Goal: Task Accomplishment & Management: Manage account settings

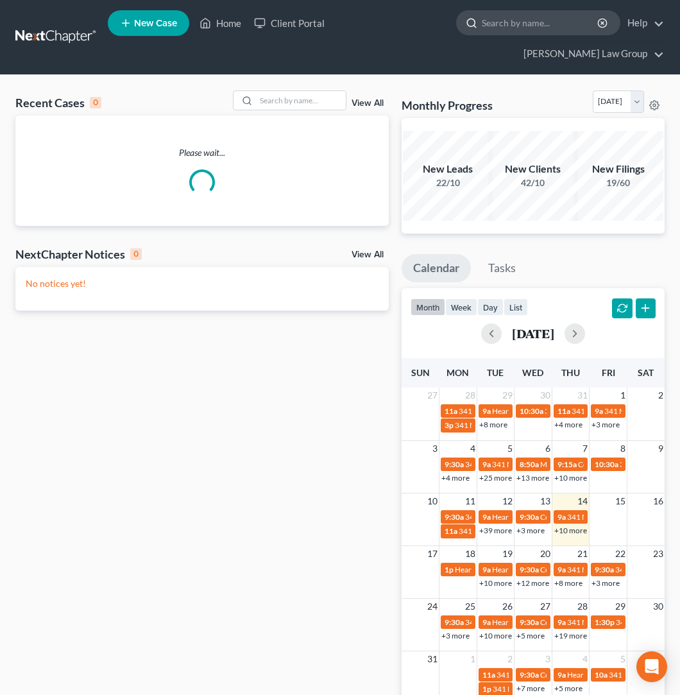
click at [482, 20] on input "search" at bounding box center [540, 23] width 117 height 24
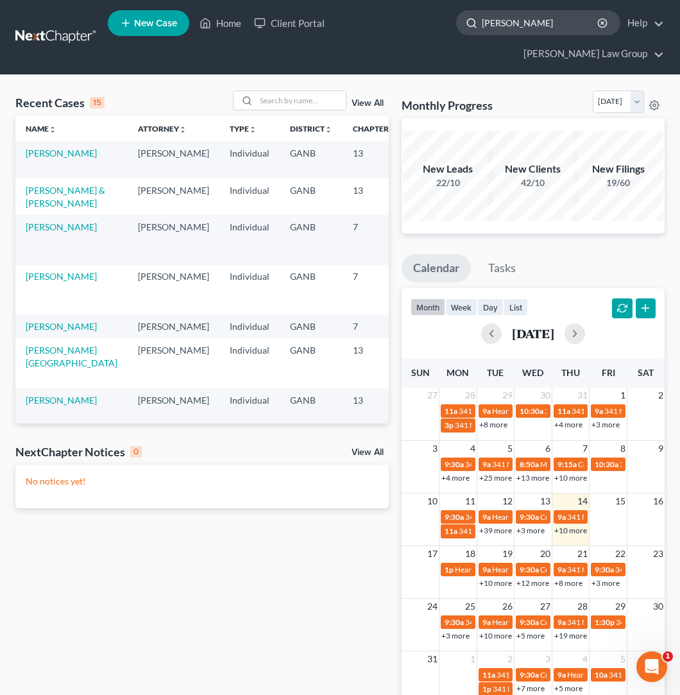
type input "[PERSON_NAME]"
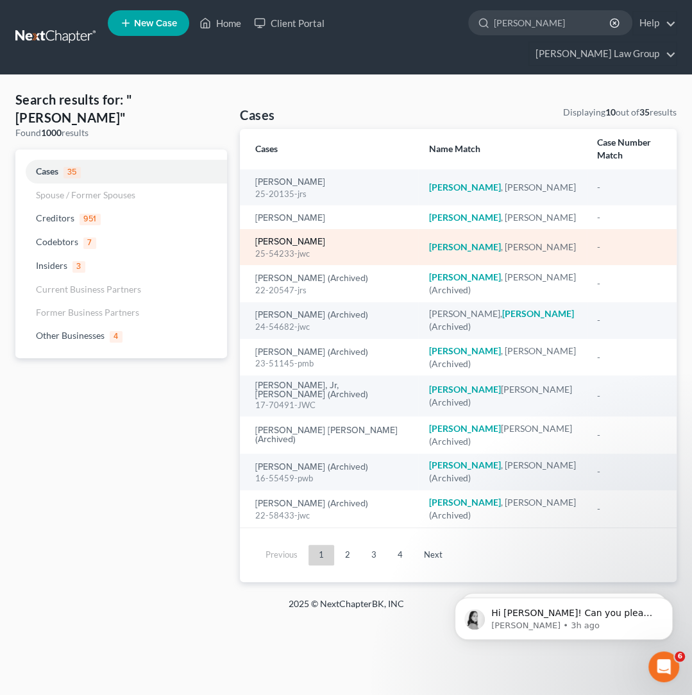
click at [317, 237] on link "[PERSON_NAME]" at bounding box center [290, 241] width 70 height 9
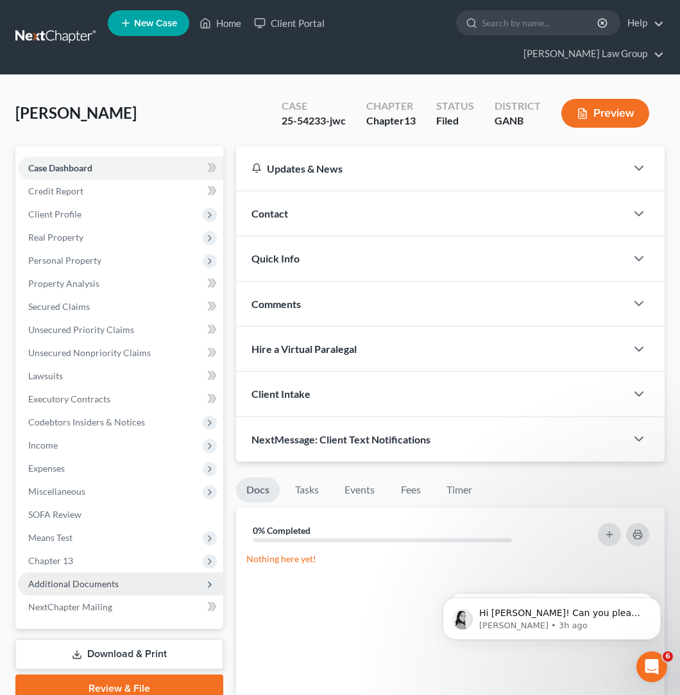
click at [133, 572] on span "Additional Documents" at bounding box center [120, 583] width 205 height 23
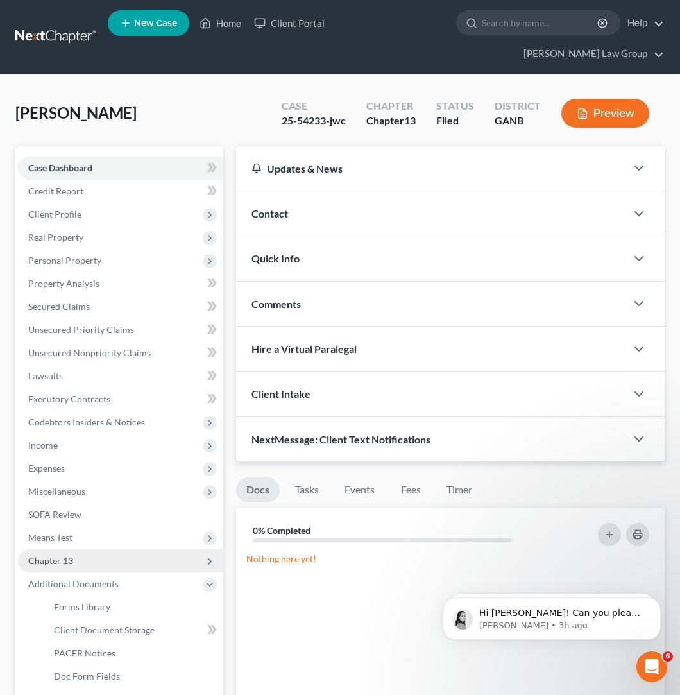
click at [52, 555] on span "Chapter 13" at bounding box center [50, 560] width 45 height 11
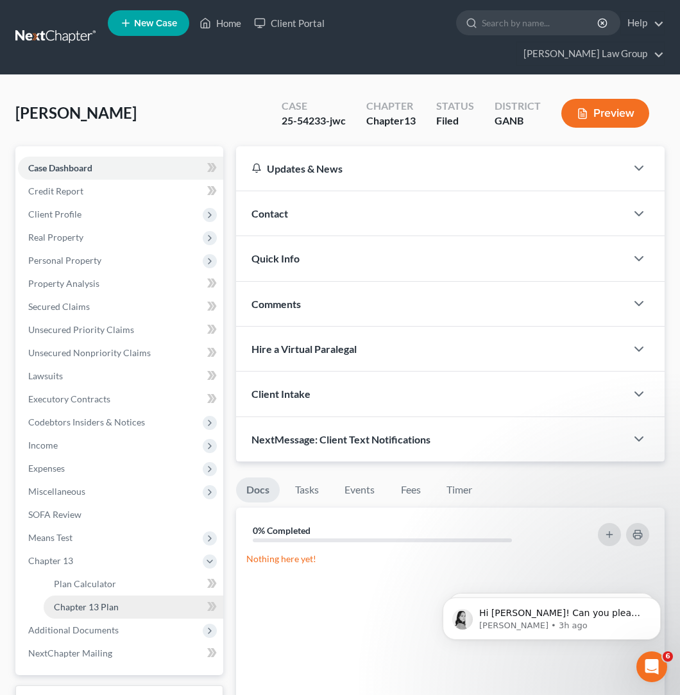
click at [98, 595] on link "Chapter 13 Plan" at bounding box center [134, 606] width 180 height 23
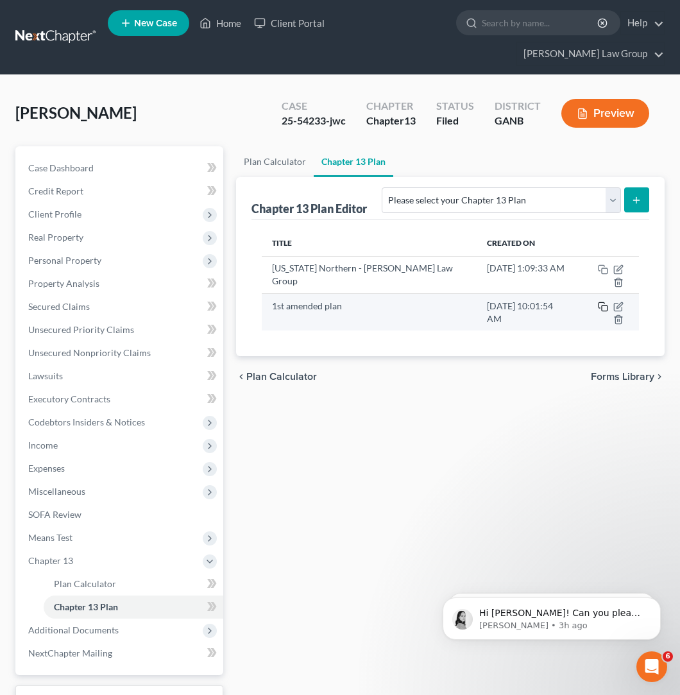
click at [598, 301] on icon "button" at bounding box center [603, 306] width 10 height 10
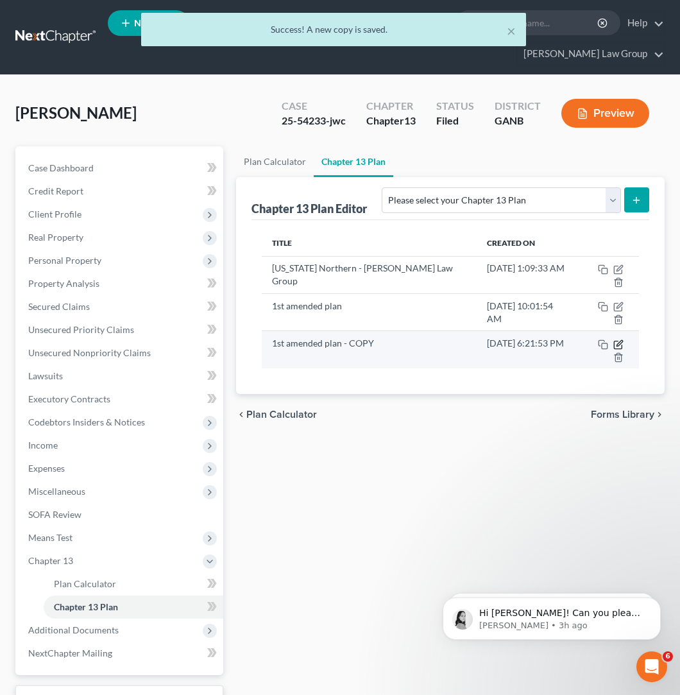
click at [613, 339] on icon "button" at bounding box center [618, 344] width 10 height 10
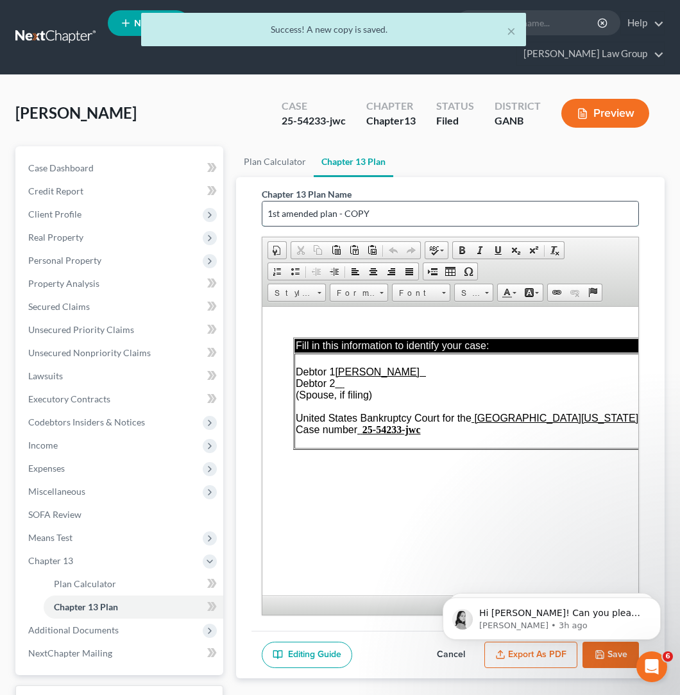
drag, startPoint x: 375, startPoint y: 189, endPoint x: 236, endPoint y: 190, distance: 138.5
click at [262, 201] on input "1st amended plan - COPY" at bounding box center [450, 213] width 376 height 24
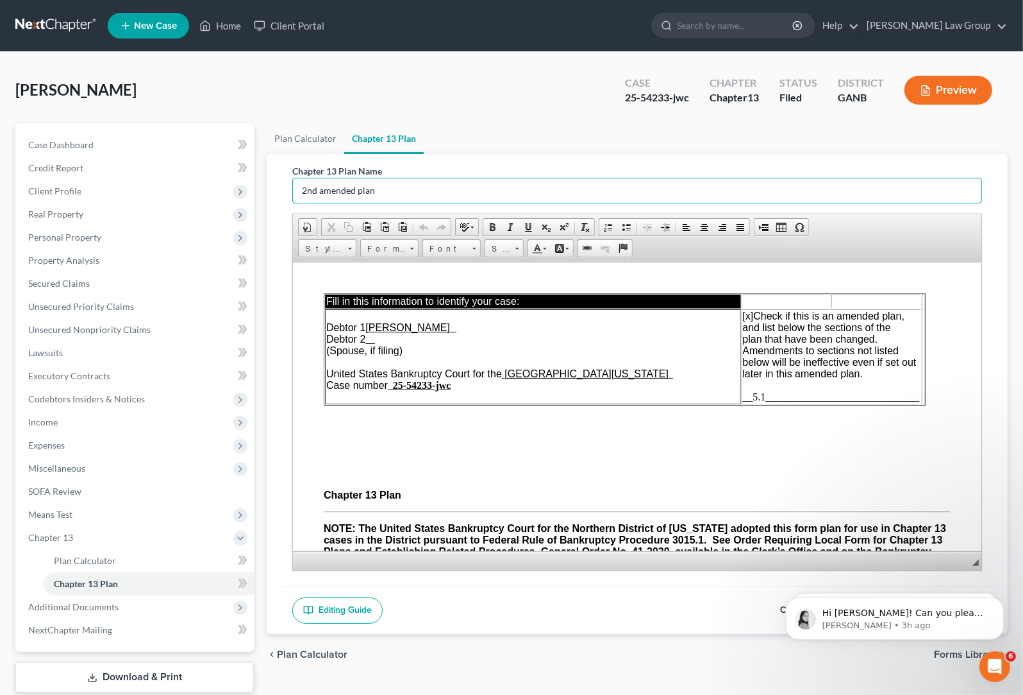
type input "2nd amended plan"
click at [691, 401] on span "__5.1______________________________" at bounding box center [831, 396] width 177 height 11
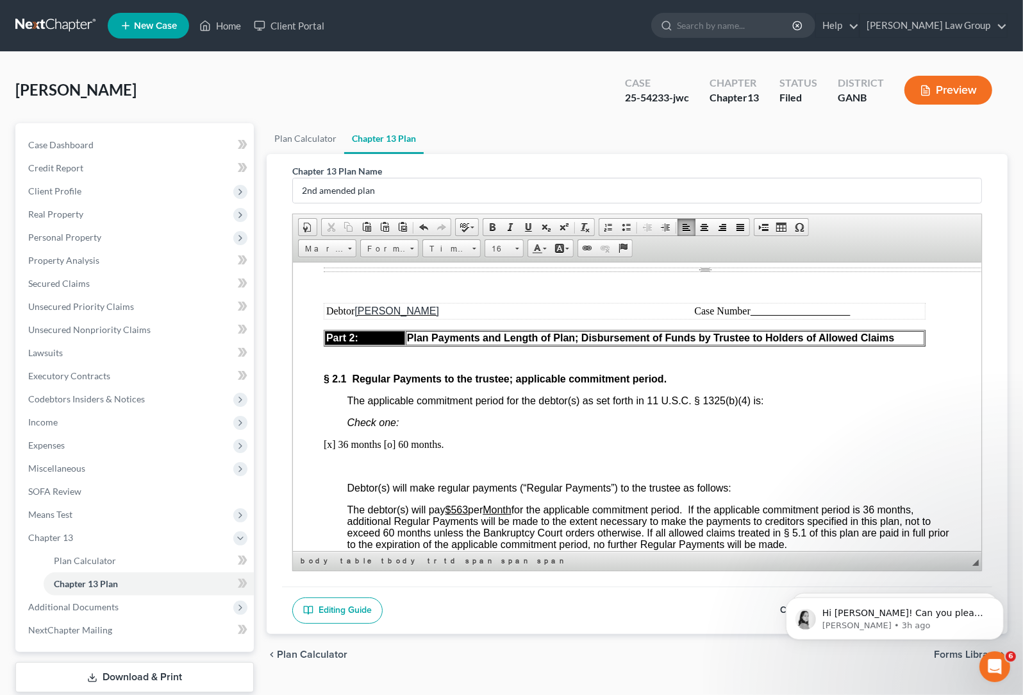
scroll to position [1178, 0]
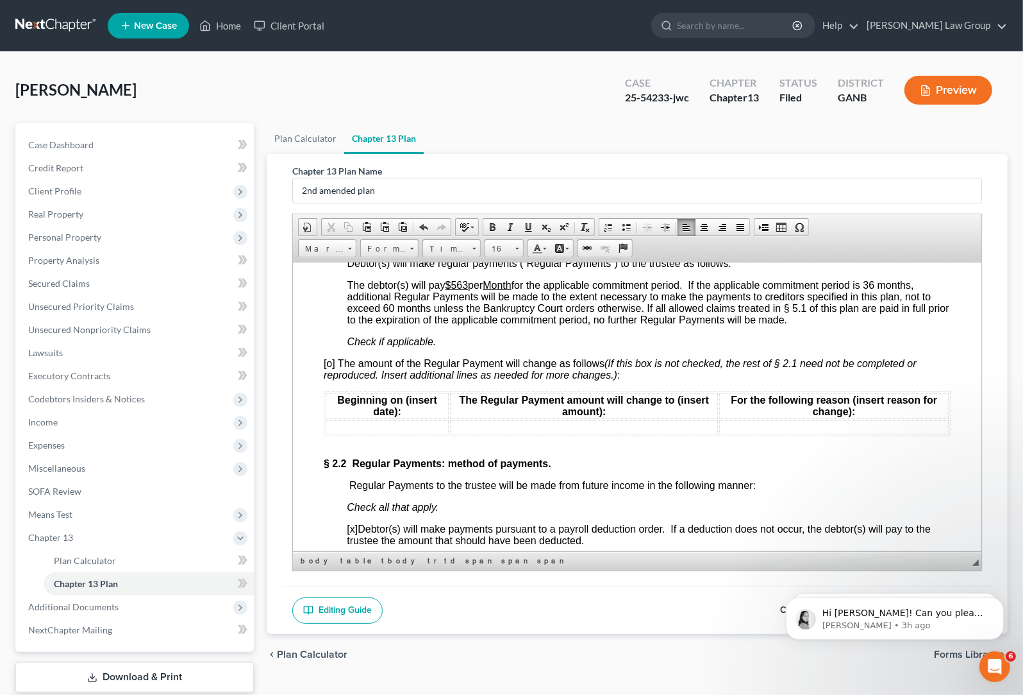
click at [413, 434] on td at bounding box center [386, 426] width 123 height 14
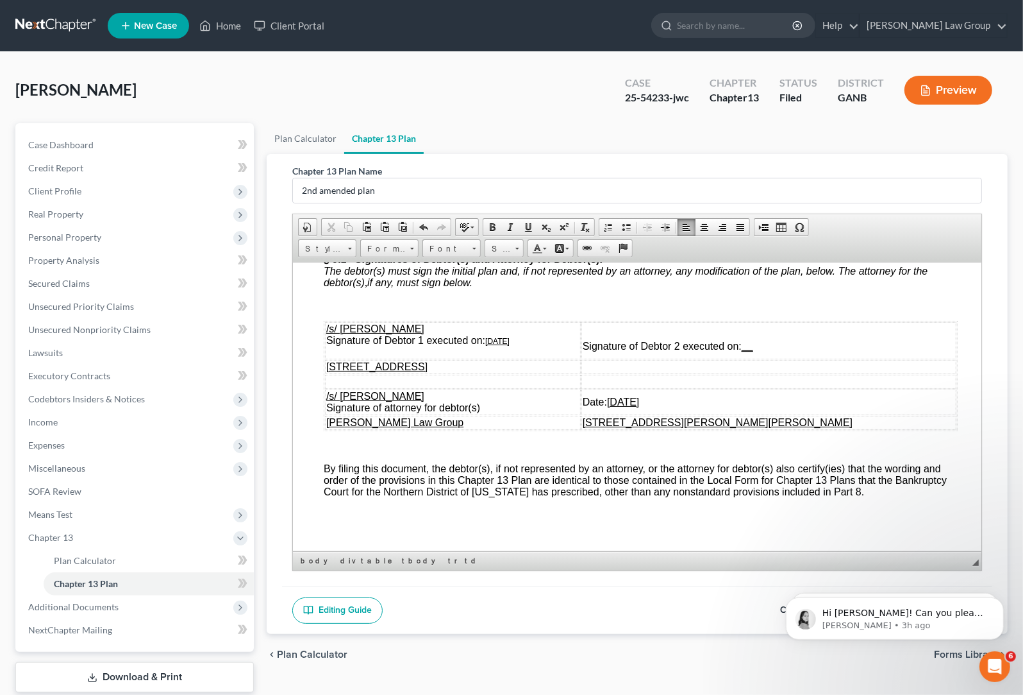
scroll to position [6004, 0]
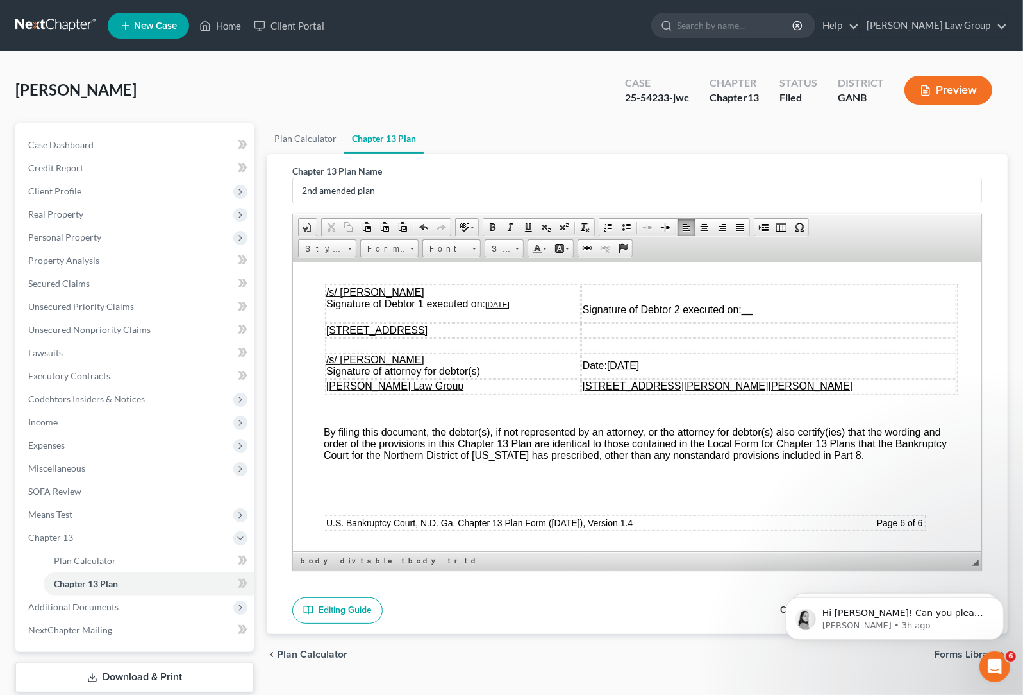
click at [495, 308] on u "[DATE]" at bounding box center [497, 303] width 24 height 9
click at [639, 370] on u "[DATE]" at bounding box center [623, 364] width 32 height 11
click at [691, 616] on p "Hi [PERSON_NAME]! Can you please tell me the name of the case with the incorrec…" at bounding box center [904, 612] width 165 height 13
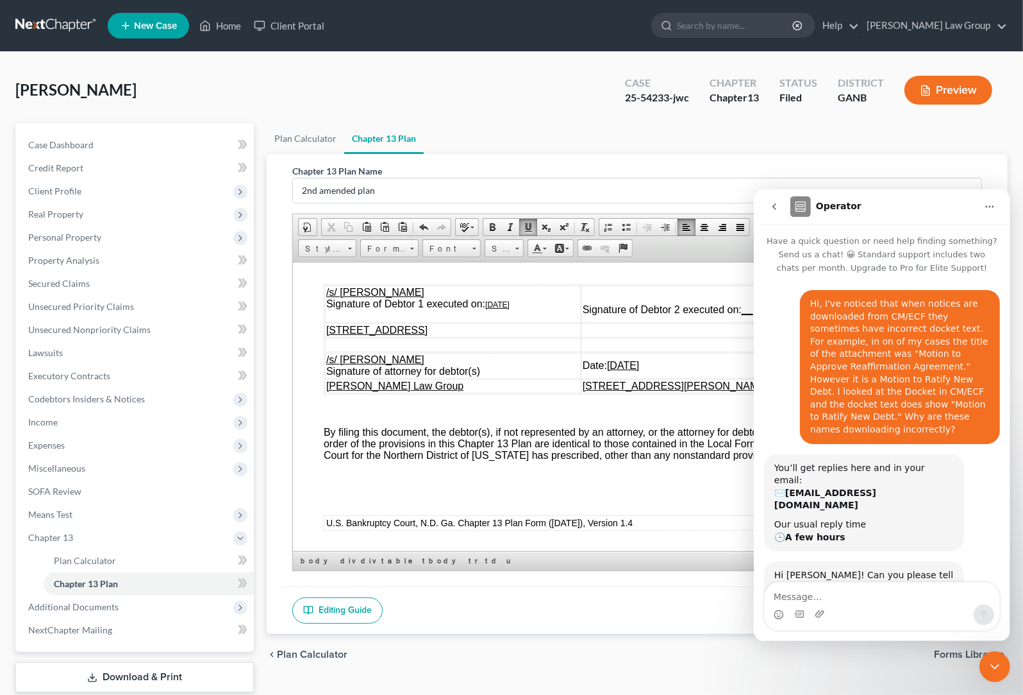
scroll to position [36, 0]
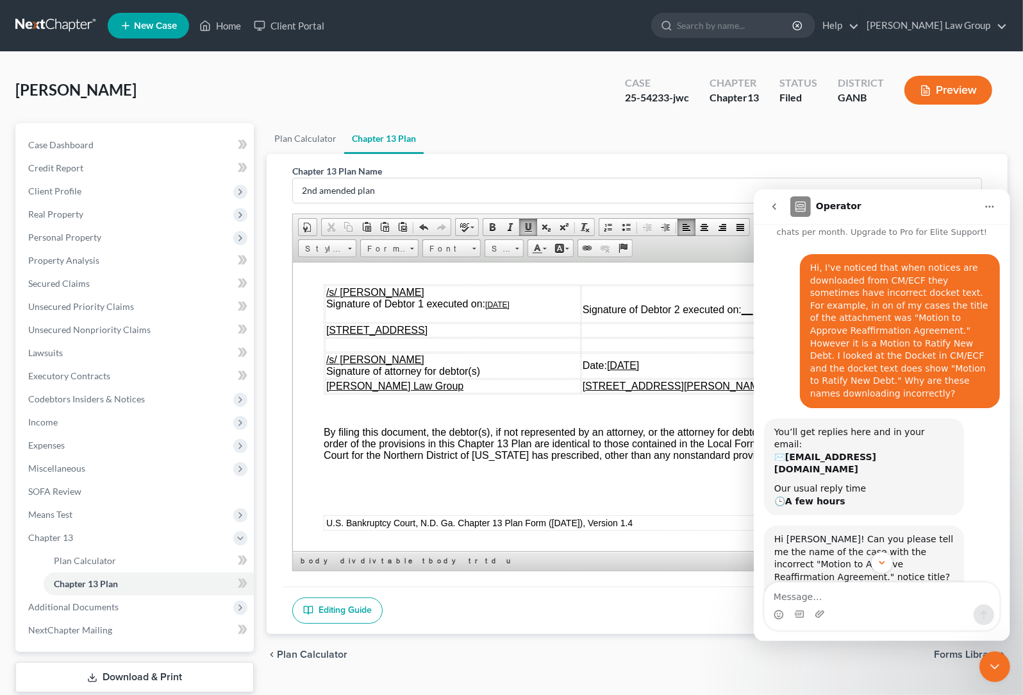
click at [691, 603] on textarea "Message…" at bounding box center [881, 593] width 235 height 22
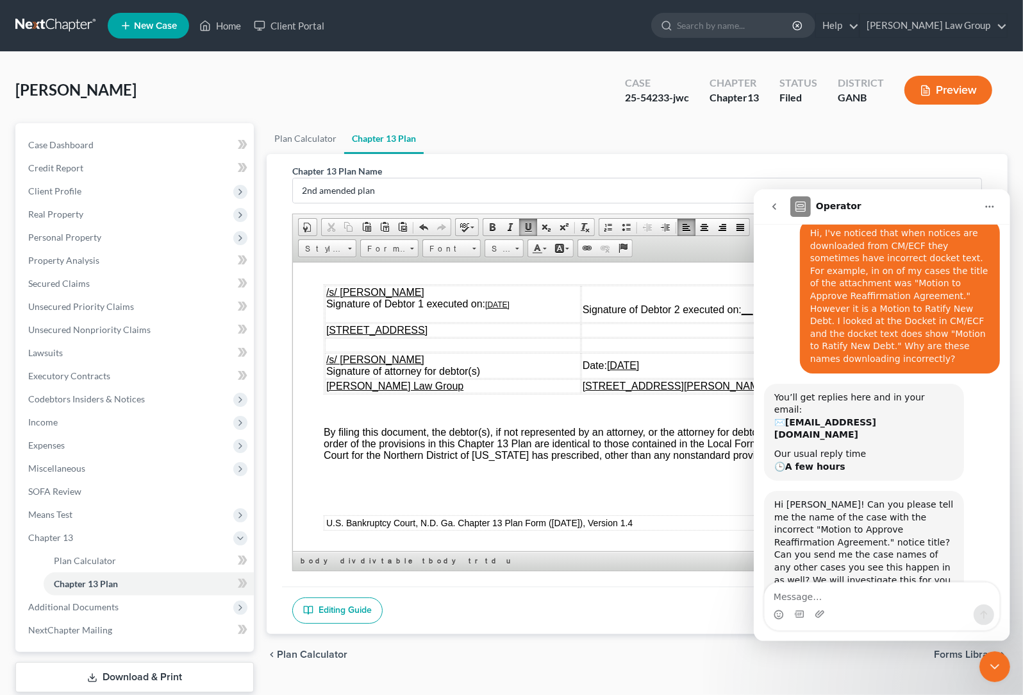
scroll to position [71, 0]
click at [691, 597] on textarea "Message…" at bounding box center [881, 593] width 235 height 22
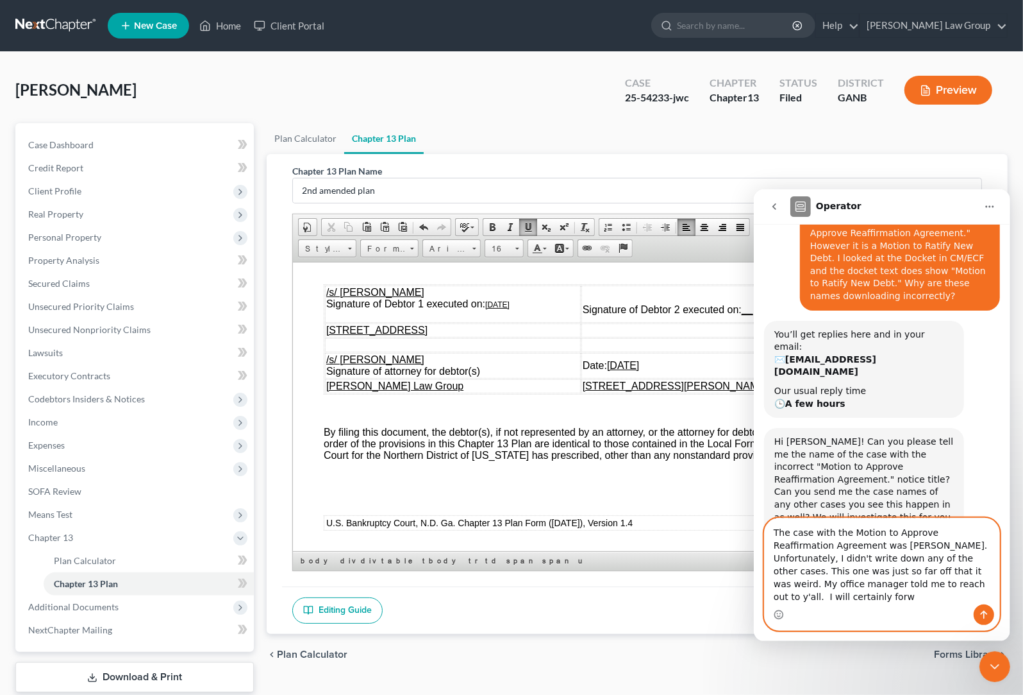
scroll to position [135, 0]
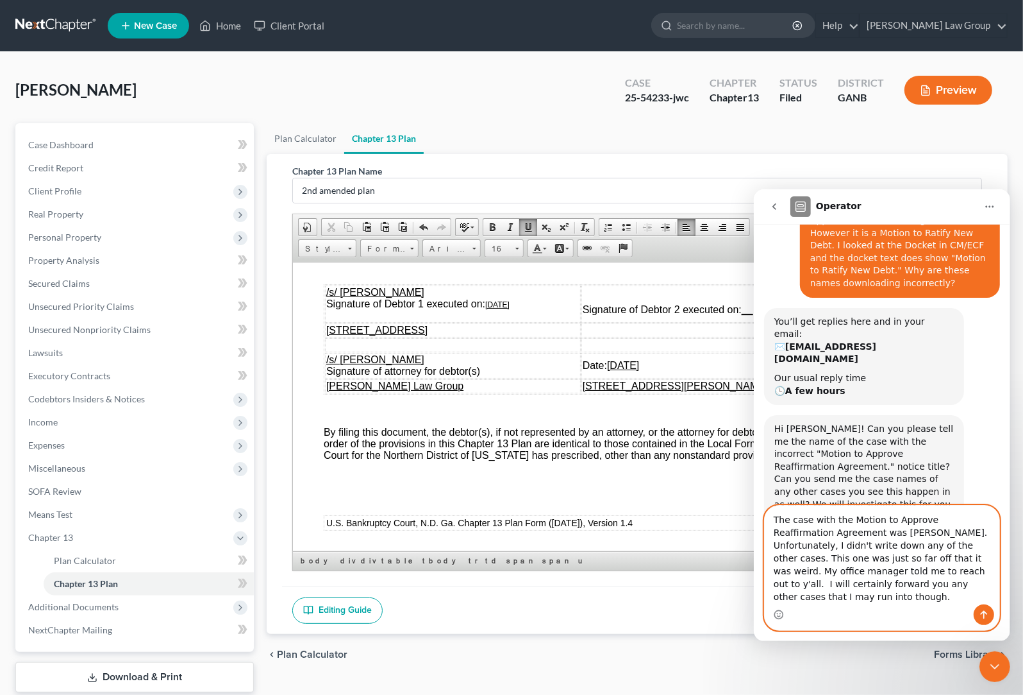
type textarea "The case with the Motion to Approve Reaffirmation Agreement was [PERSON_NAME]. …"
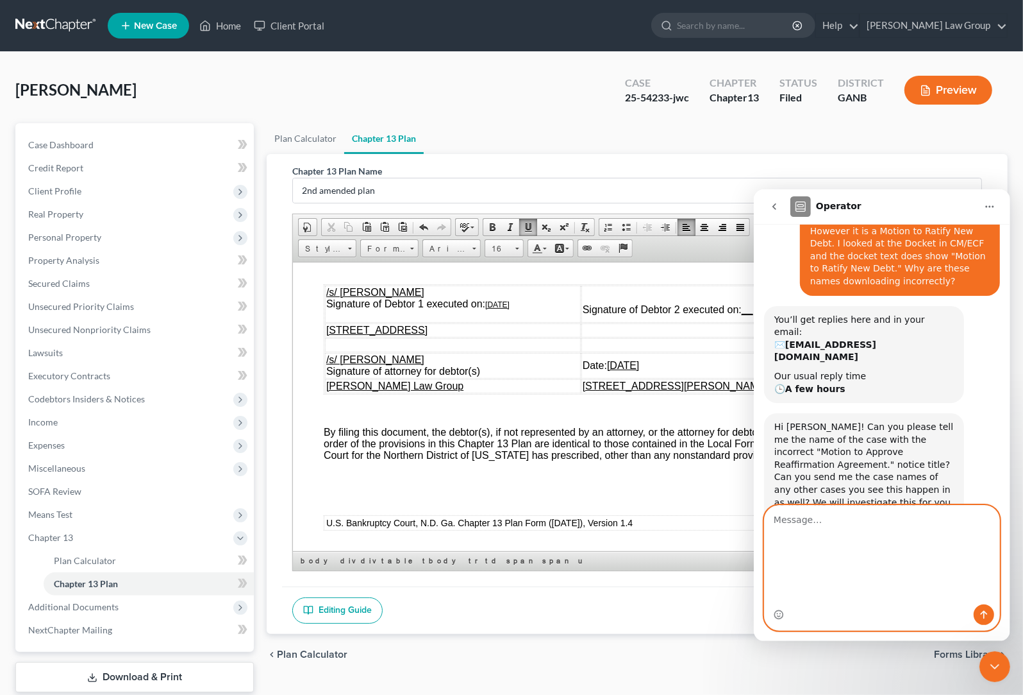
scroll to position [198, 0]
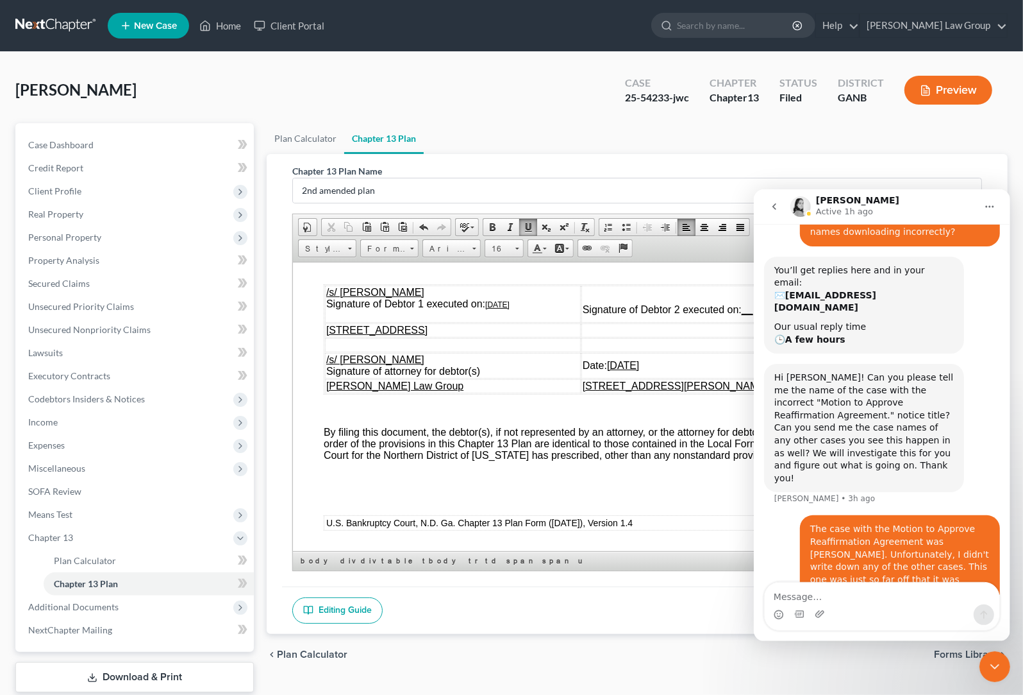
click at [691, 670] on icon "Close Intercom Messenger" at bounding box center [994, 665] width 15 height 15
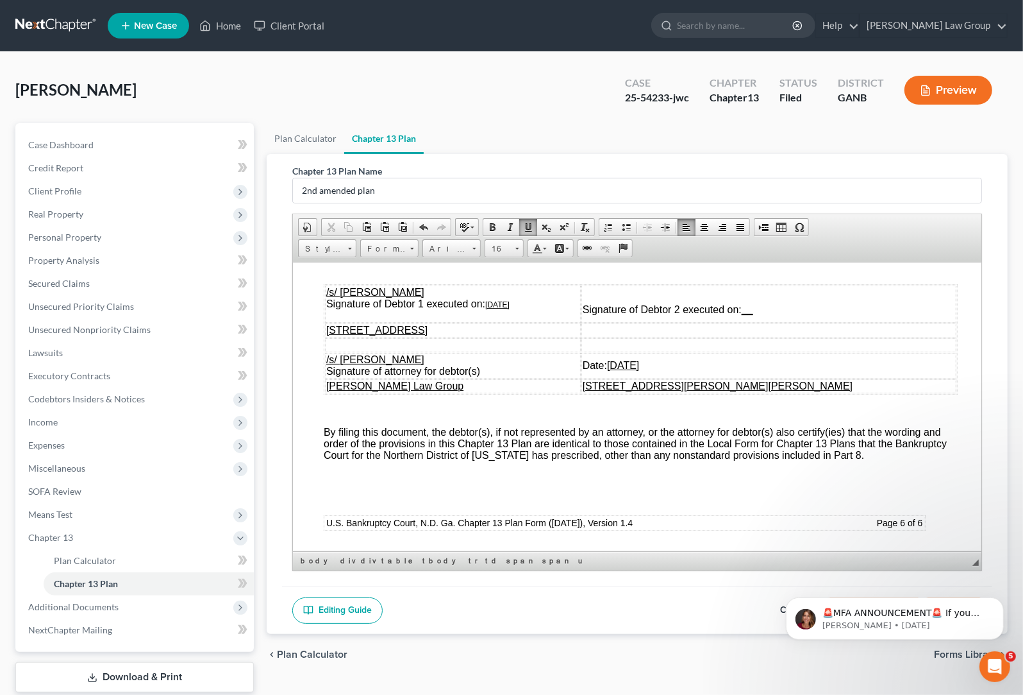
scroll to position [0, 0]
click at [691, 616] on div "Editing Guide Cancel Export as PDF Save" at bounding box center [637, 610] width 711 height 48
click at [691, 600] on icon "Dismiss notification" at bounding box center [999, 600] width 4 height 4
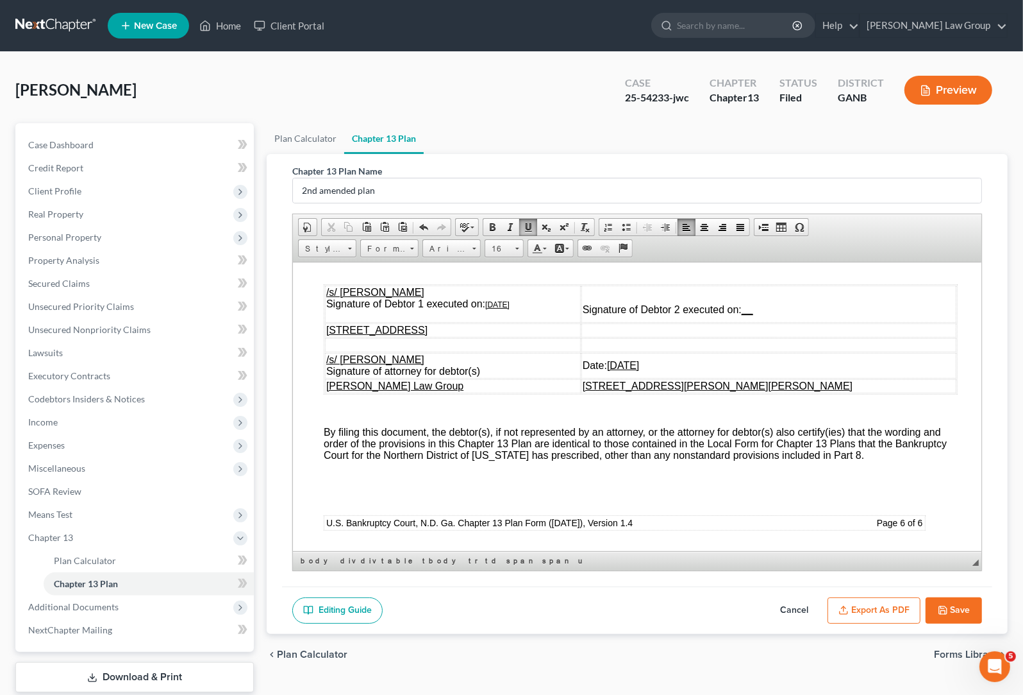
click at [691, 621] on button "Export as PDF" at bounding box center [874, 610] width 93 height 27
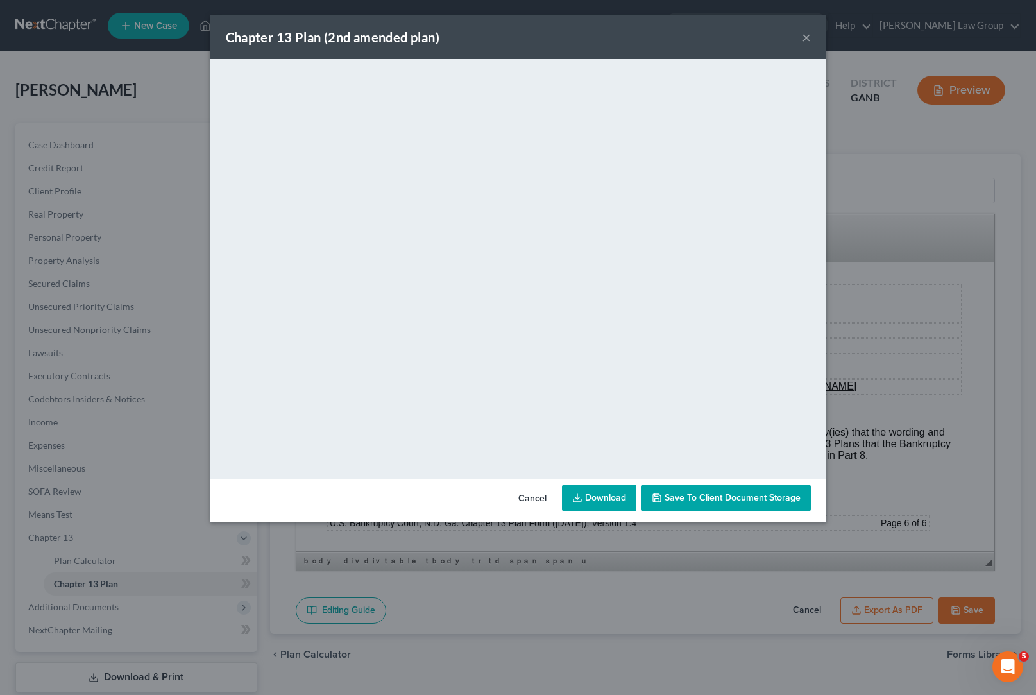
click at [585, 499] on link "Download" at bounding box center [599, 497] width 74 height 27
click at [521, 496] on button "Cancel" at bounding box center [532, 498] width 49 height 26
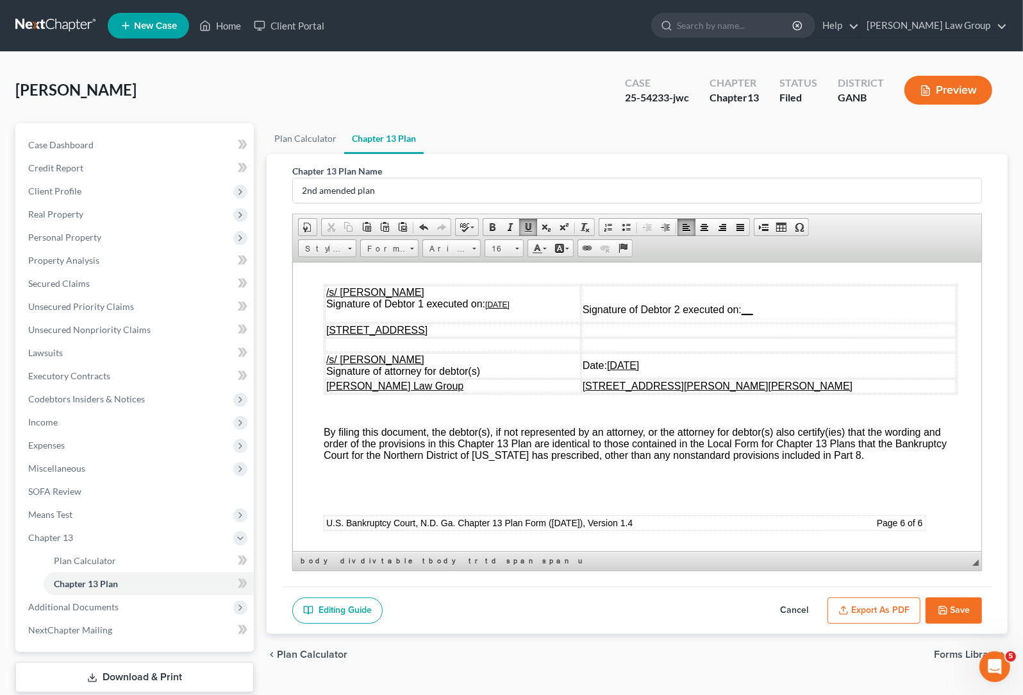
click at [691, 610] on button "Export as PDF" at bounding box center [874, 610] width 93 height 27
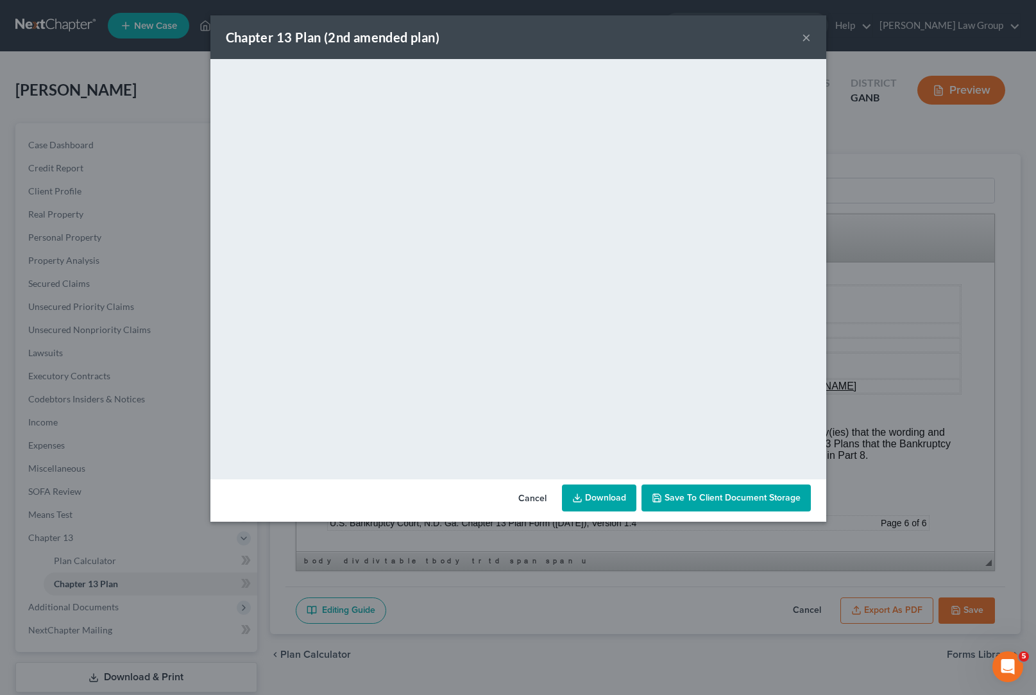
click at [691, 39] on button "×" at bounding box center [806, 36] width 9 height 15
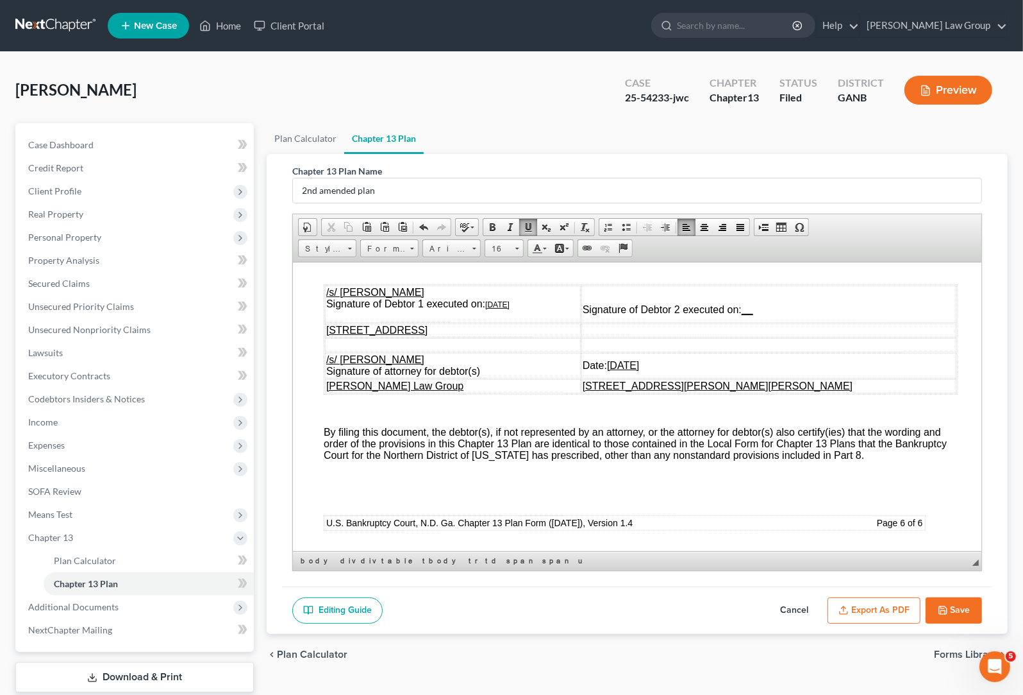
click at [691, 618] on button "Save" at bounding box center [954, 610] width 56 height 27
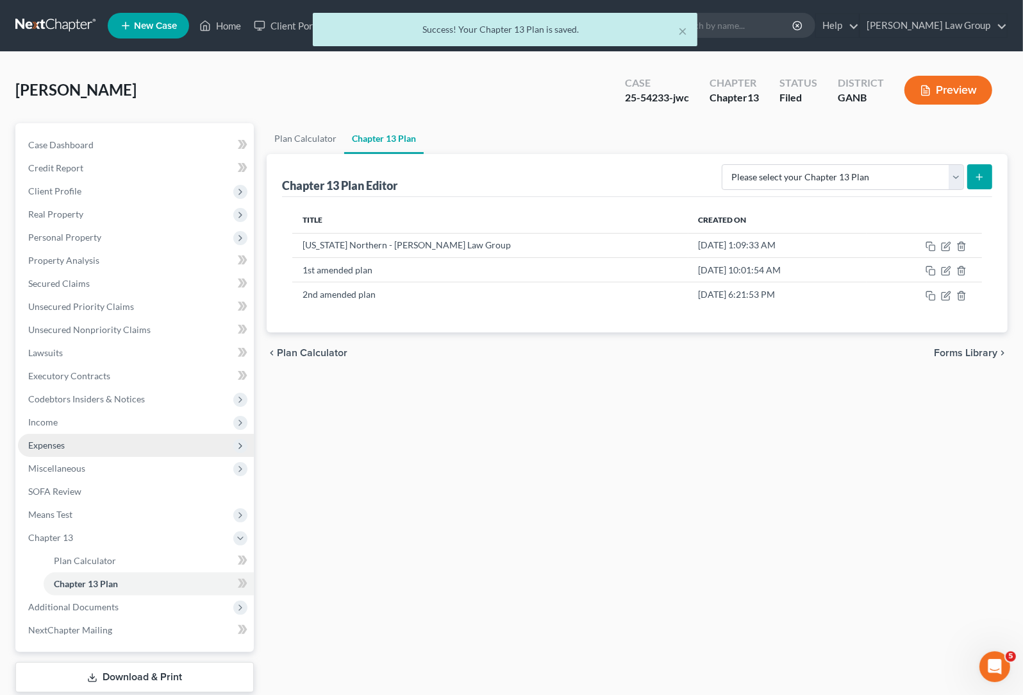
click at [60, 445] on span "Expenses" at bounding box center [46, 444] width 37 height 11
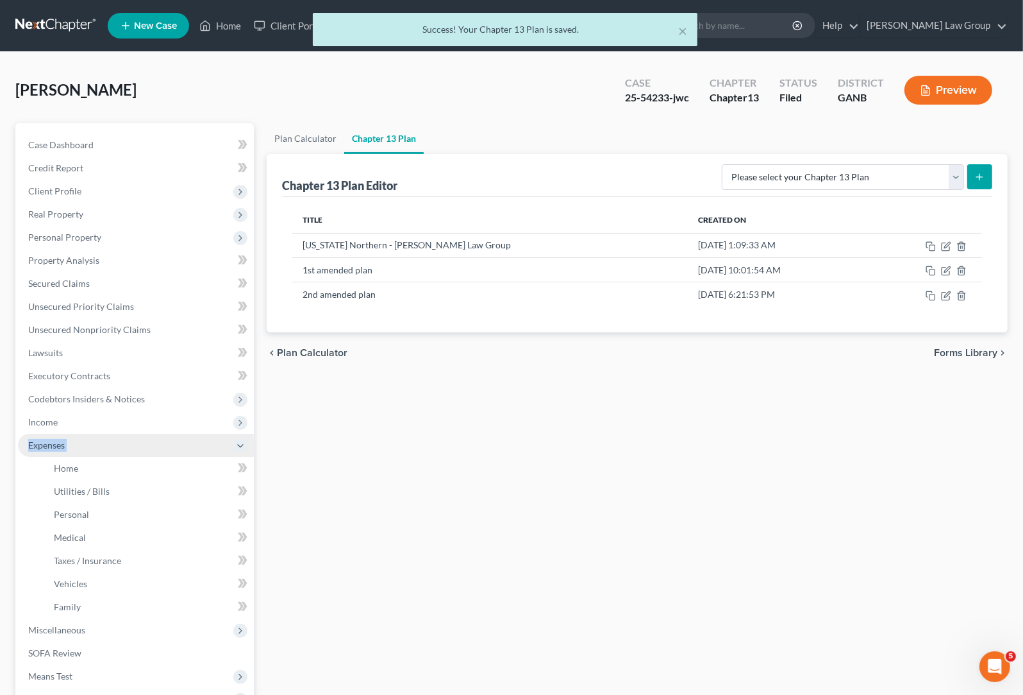
click at [60, 445] on span "Expenses" at bounding box center [46, 444] width 37 height 11
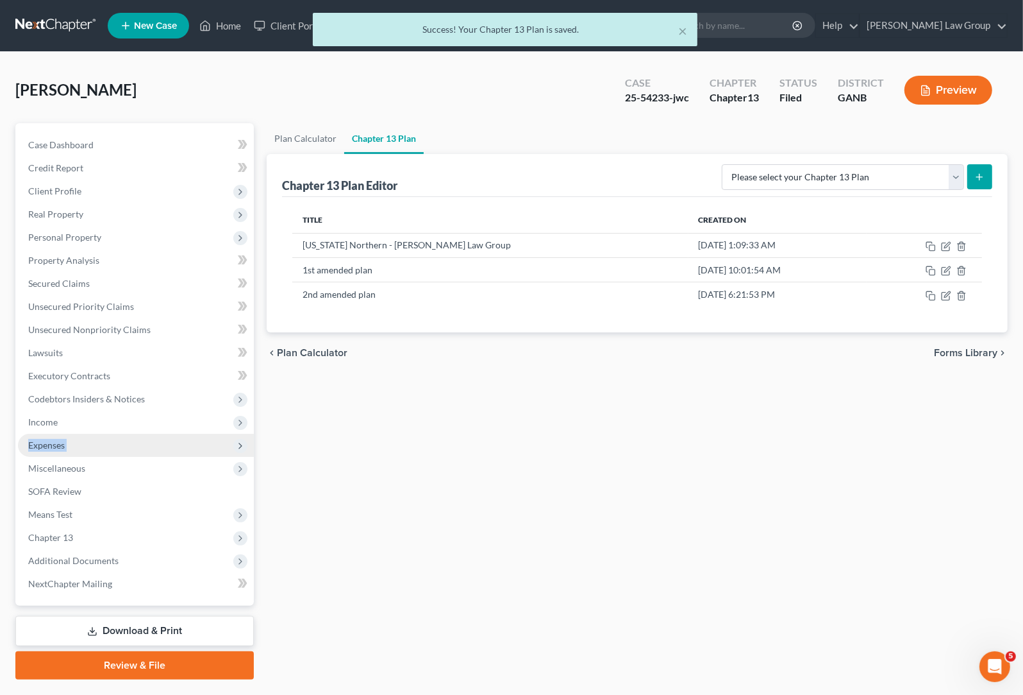
drag, startPoint x: 100, startPoint y: 448, endPoint x: 118, endPoint y: 446, distance: 18.1
click at [100, 446] on span "Expenses" at bounding box center [136, 445] width 236 height 23
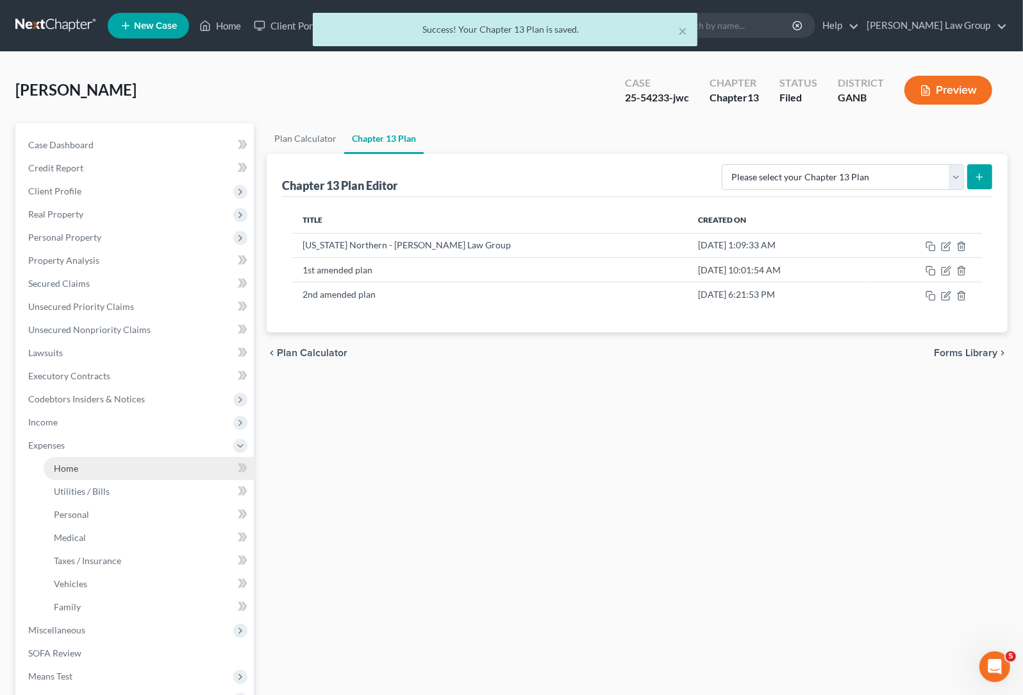
click at [108, 465] on link "Home" at bounding box center [149, 468] width 210 height 23
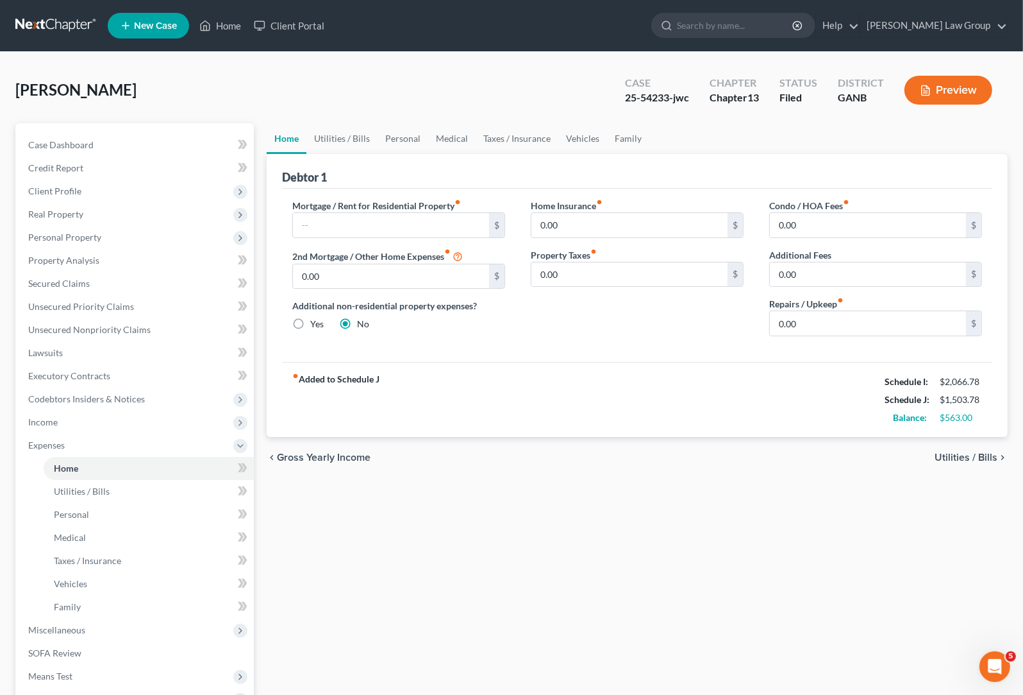
click at [691, 462] on span "Utilities / Bills" at bounding box center [966, 457] width 63 height 10
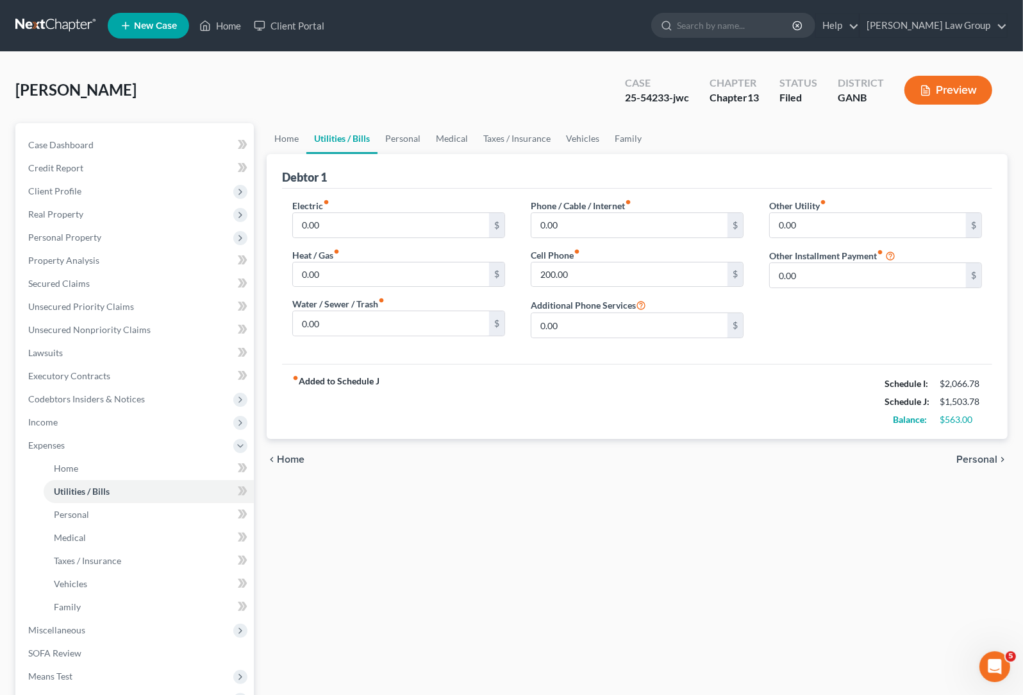
click at [691, 460] on span "Personal" at bounding box center [977, 459] width 41 height 10
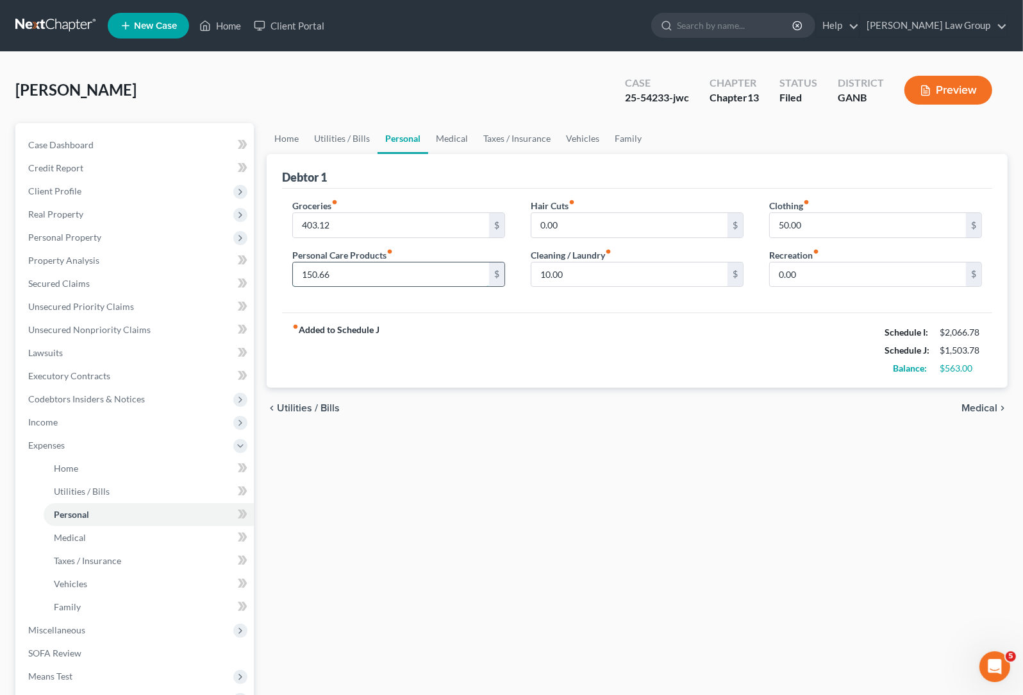
click at [316, 273] on input "150.66" at bounding box center [391, 274] width 196 height 24
click at [312, 273] on input "110.66" at bounding box center [391, 274] width 196 height 24
click at [315, 273] on input "107.66" at bounding box center [391, 274] width 196 height 24
click at [308, 276] on input "103.66" at bounding box center [391, 274] width 196 height 24
type input "113.66"
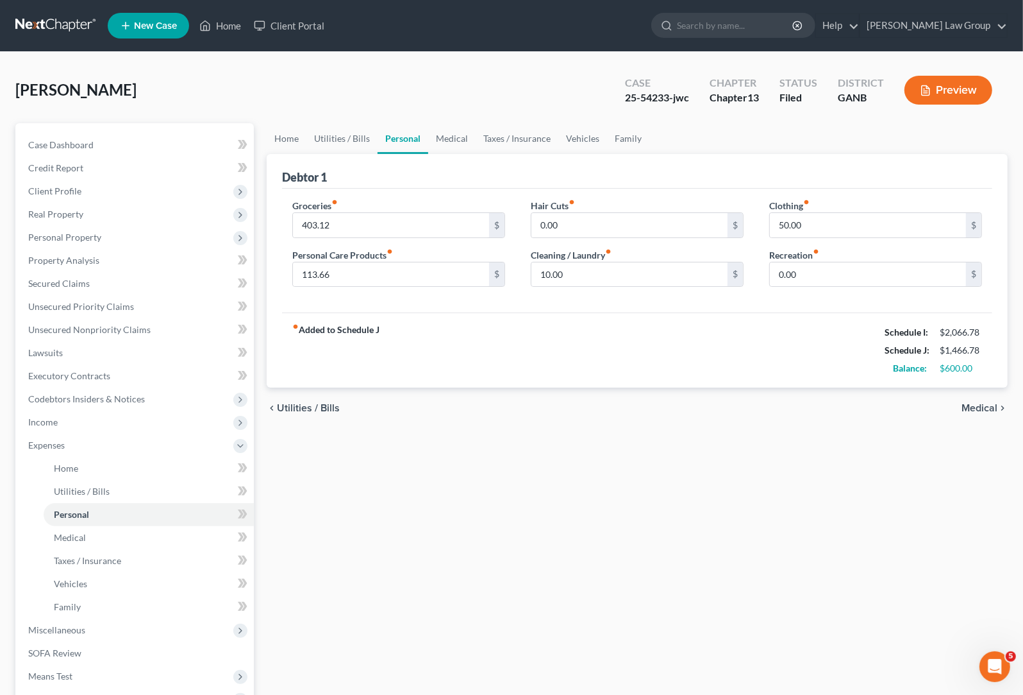
click at [691, 408] on span "Medical" at bounding box center [980, 408] width 36 height 10
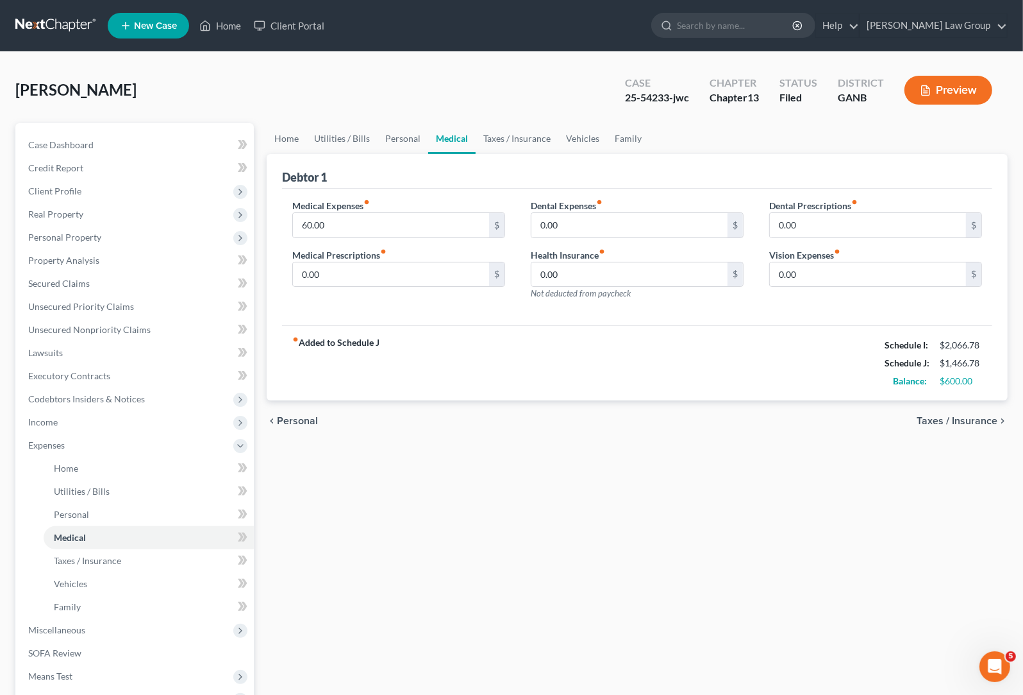
click at [691, 414] on div "chevron_left Personal Taxes / Insurance chevron_right" at bounding box center [637, 420] width 741 height 41
click at [691, 421] on span "Taxes / Insurance" at bounding box center [957, 421] width 81 height 10
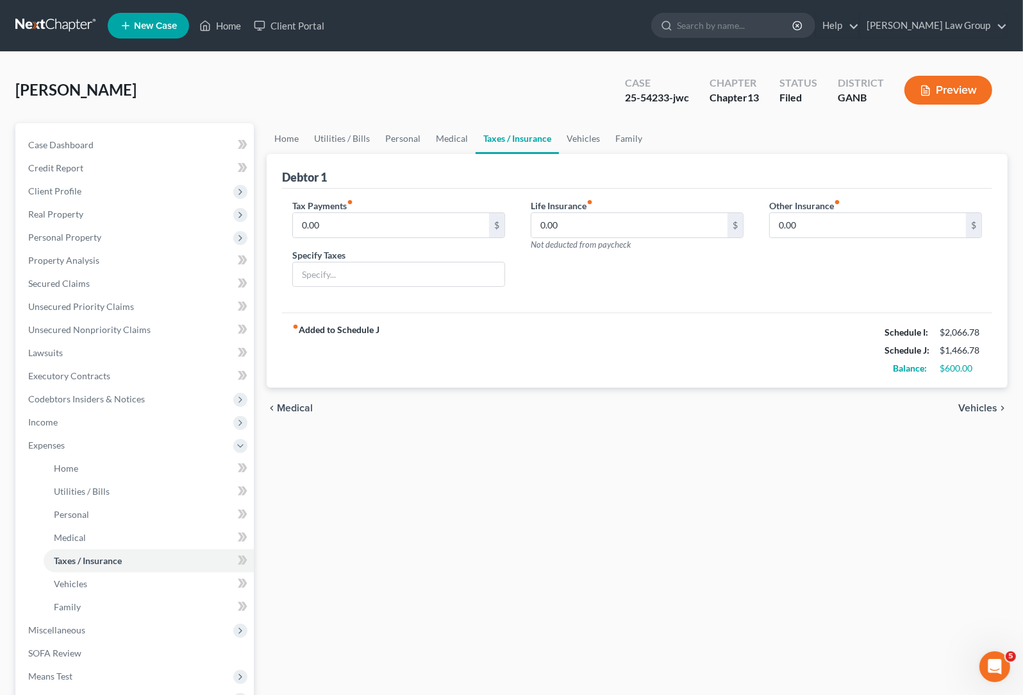
click at [691, 413] on span "Vehicles" at bounding box center [978, 408] width 39 height 10
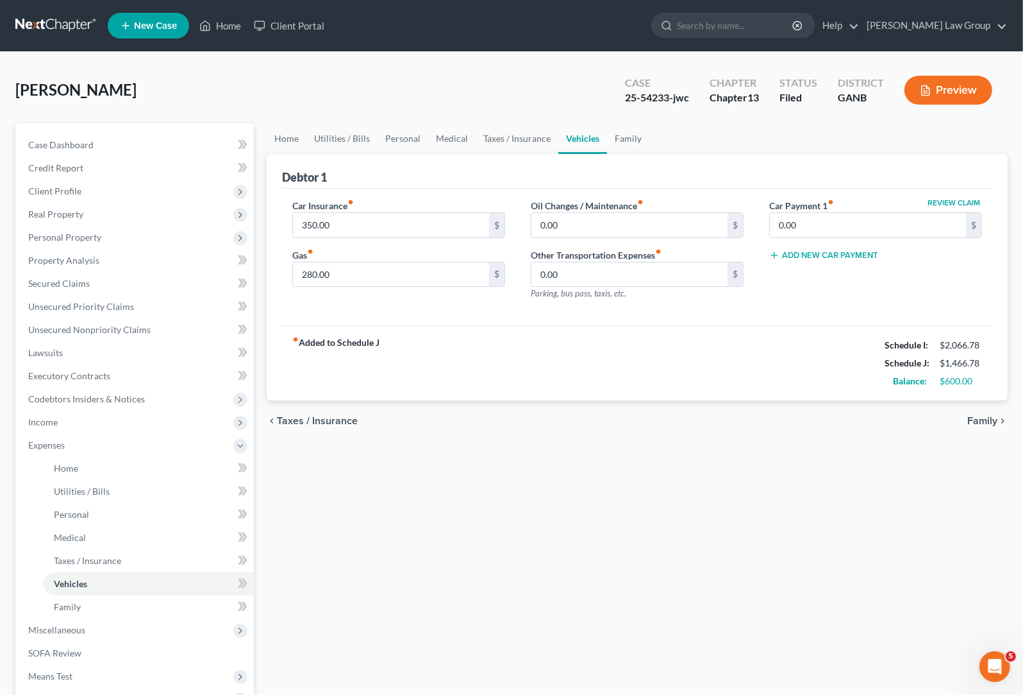
click at [691, 420] on span "Family" at bounding box center [983, 421] width 30 height 10
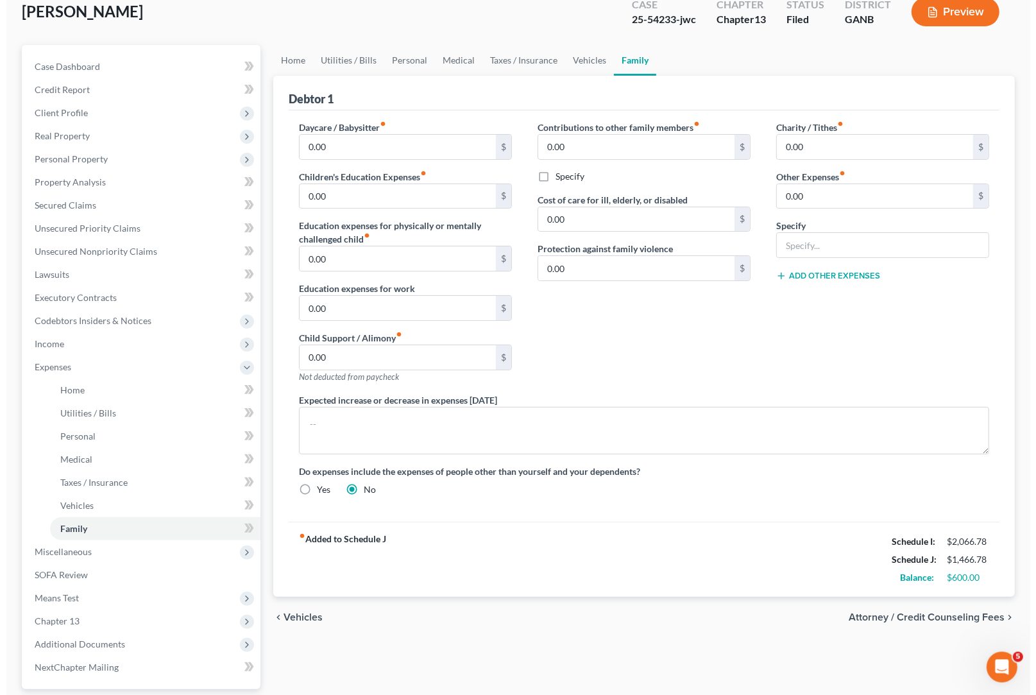
scroll to position [194, 0]
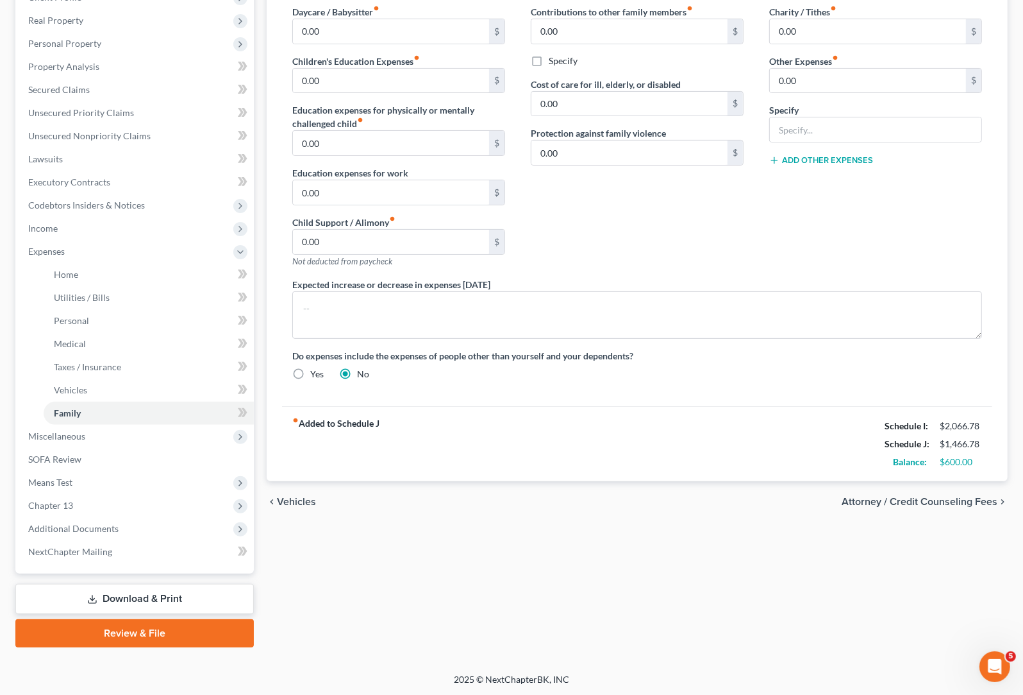
click at [691, 506] on span "Attorney / Credit Counseling Fees" at bounding box center [920, 501] width 156 height 10
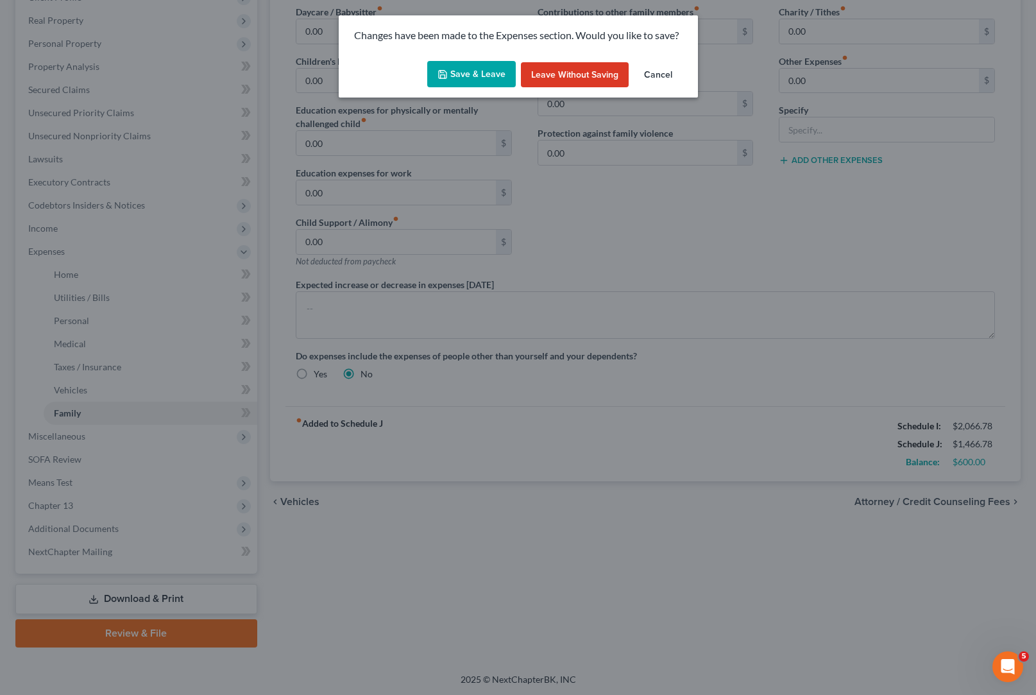
click at [505, 76] on button "Save & Leave" at bounding box center [471, 74] width 88 height 27
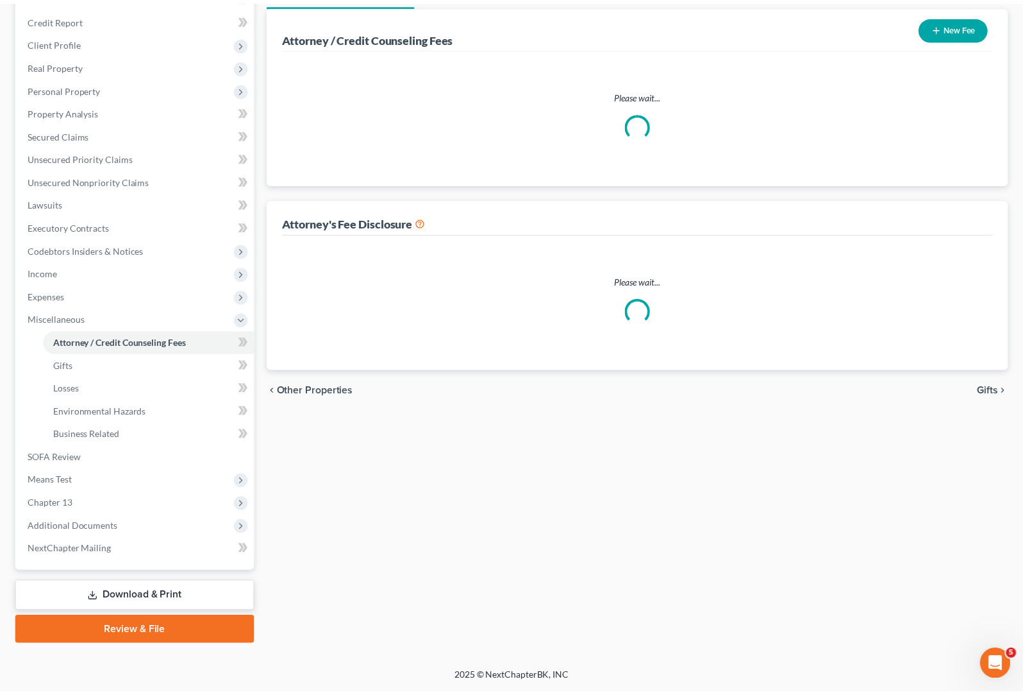
scroll to position [148, 0]
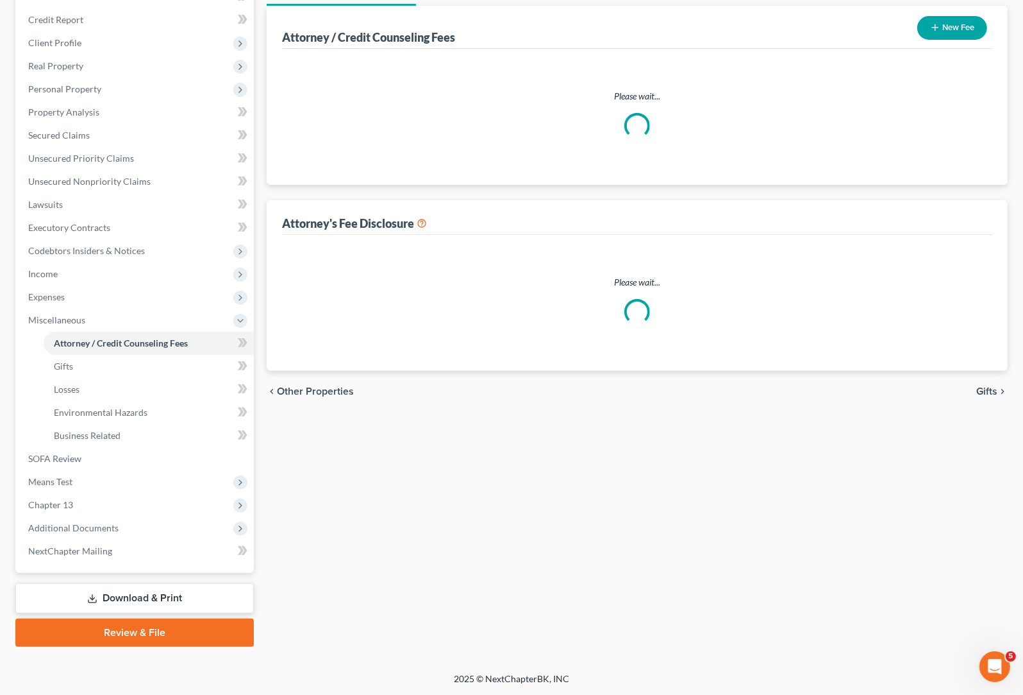
select select "1"
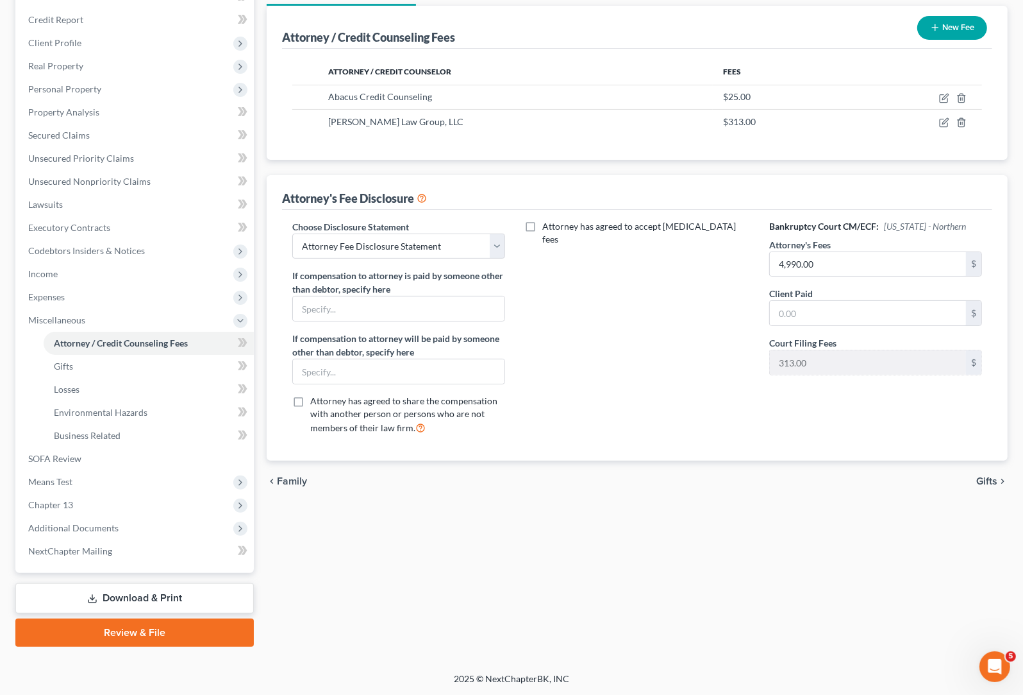
click at [183, 587] on link "Download & Print" at bounding box center [134, 598] width 239 height 30
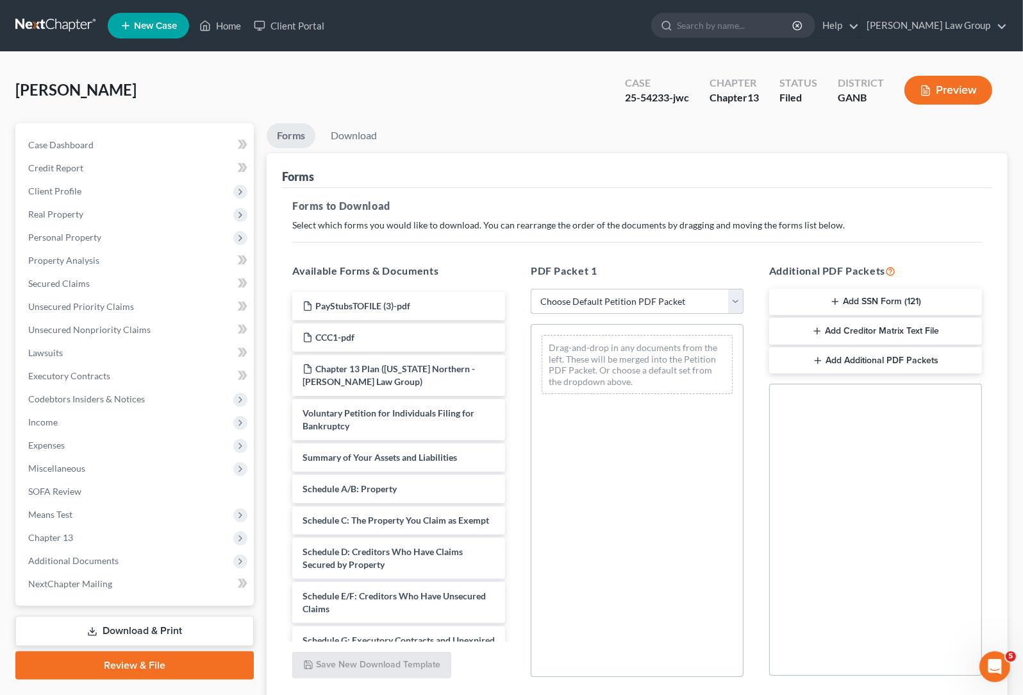
click at [531, 289] on select "Choose Default Petition PDF Packet Complete Bankruptcy Petition (all forms and …" at bounding box center [637, 302] width 213 height 26
select select "2"
click option "Amended Forms" at bounding box center [0, 0] width 0 height 0
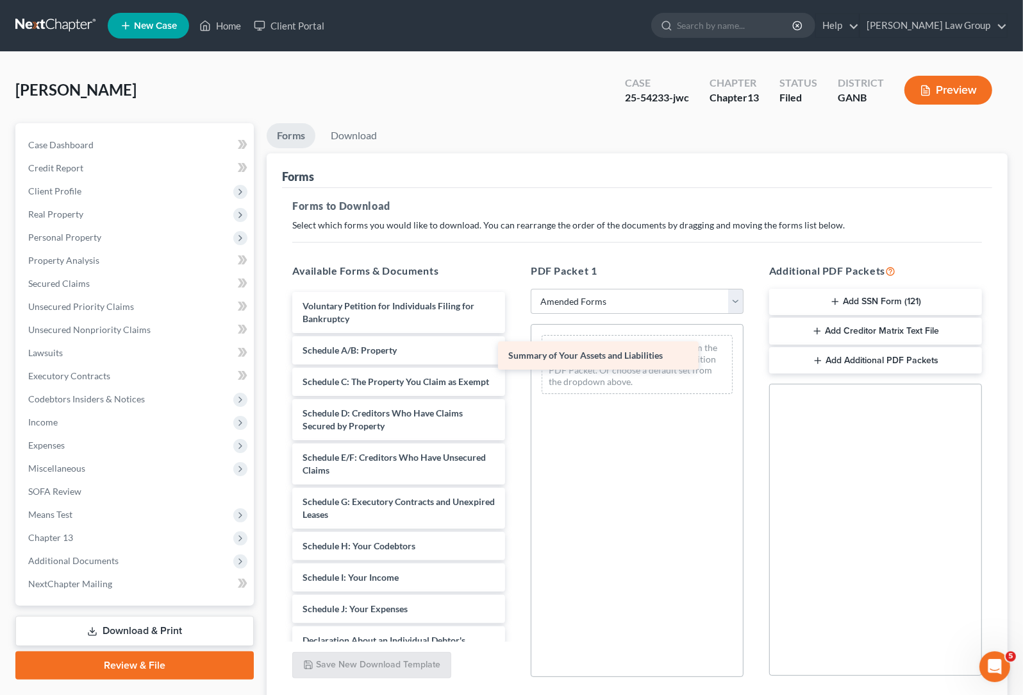
drag, startPoint x: 412, startPoint y: 349, endPoint x: 635, endPoint y: 350, distance: 222.5
click at [516, 350] on div "Summary of Your Assets and Liabilities Voluntary Petition for Individuals Filin…" at bounding box center [398, 593] width 233 height 602
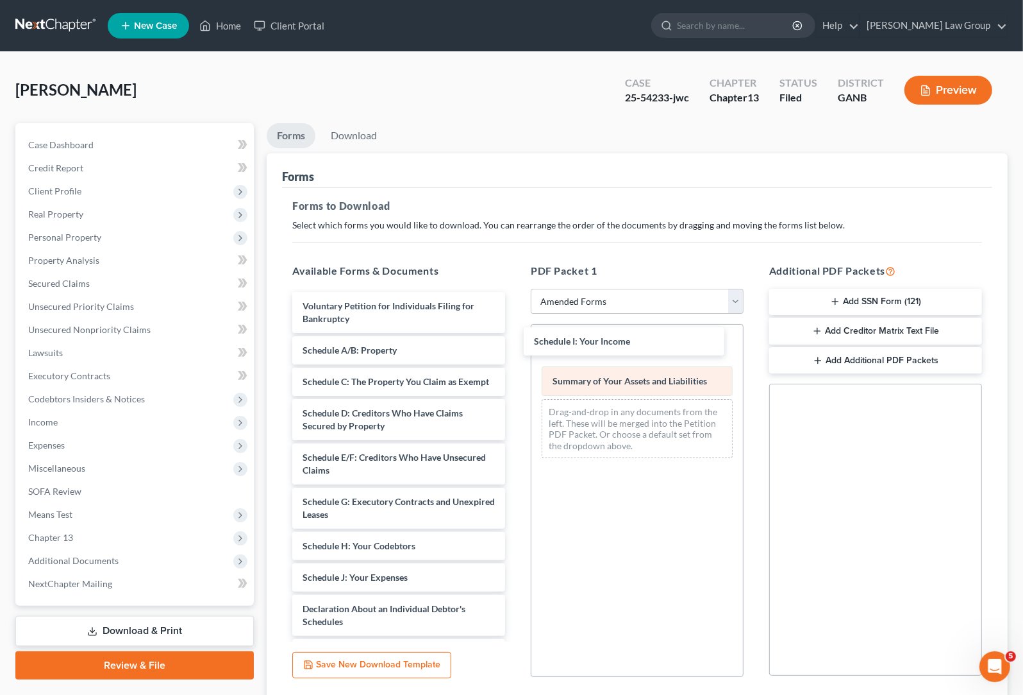
drag, startPoint x: 432, startPoint y: 590, endPoint x: 646, endPoint y: 382, distance: 298.9
click at [516, 342] on div "Schedule I: Your Income Voluntary Petition for Individuals Filing for Bankruptc…" at bounding box center [398, 577] width 233 height 571
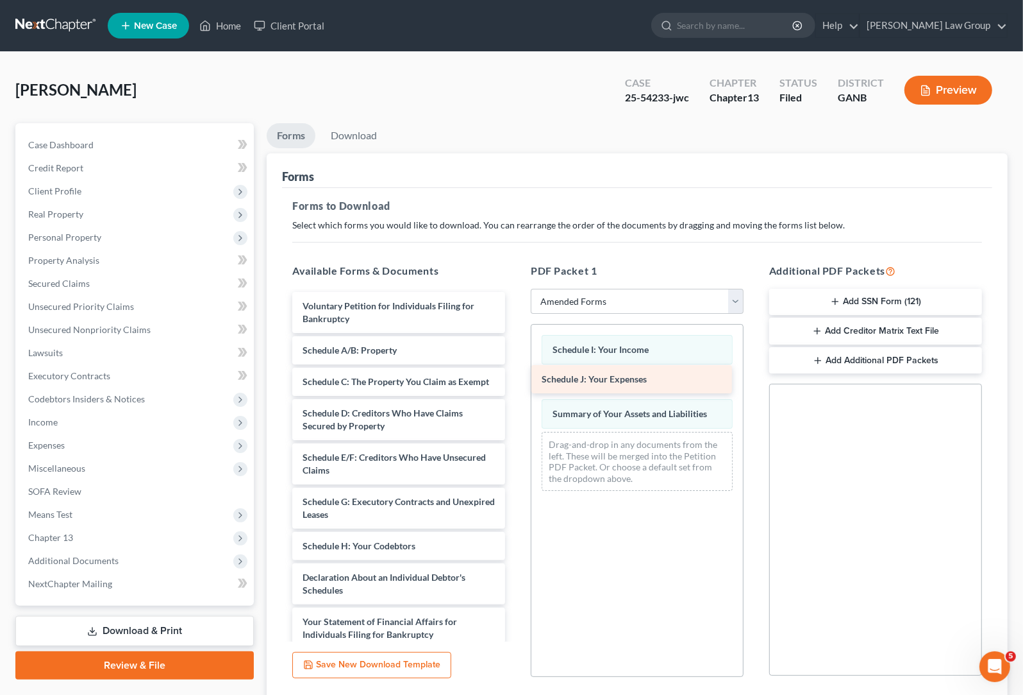
drag, startPoint x: 410, startPoint y: 582, endPoint x: 656, endPoint y: 366, distance: 327.2
click at [516, 366] on div "Schedule J: Your Expenses Voluntary Petition for Individuals Filing for Bankrup…" at bounding box center [398, 561] width 233 height 539
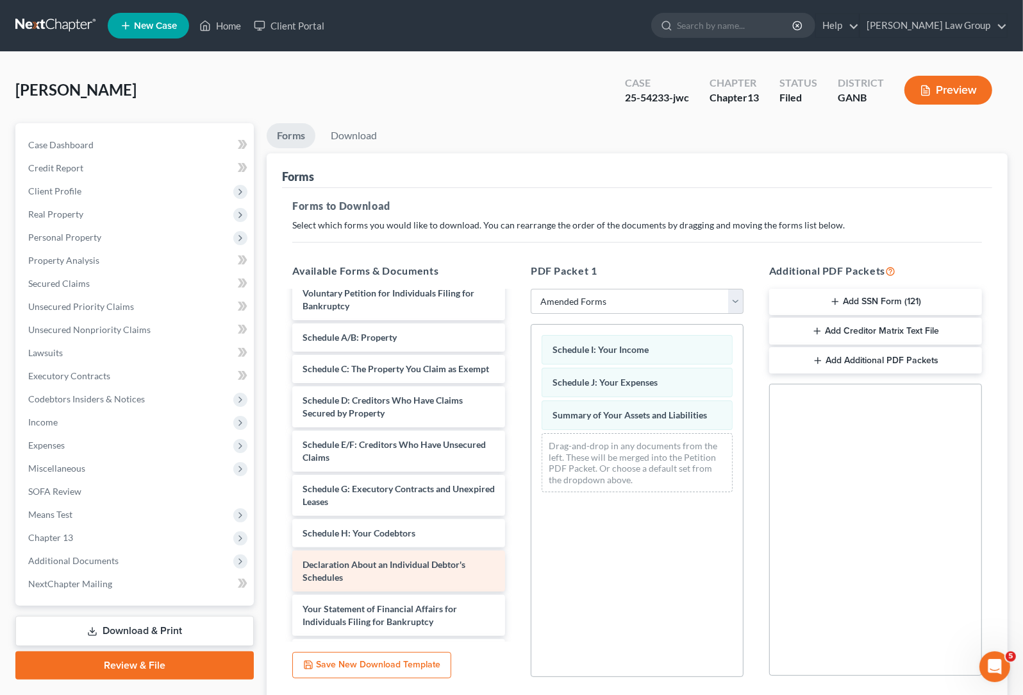
scroll to position [24, 0]
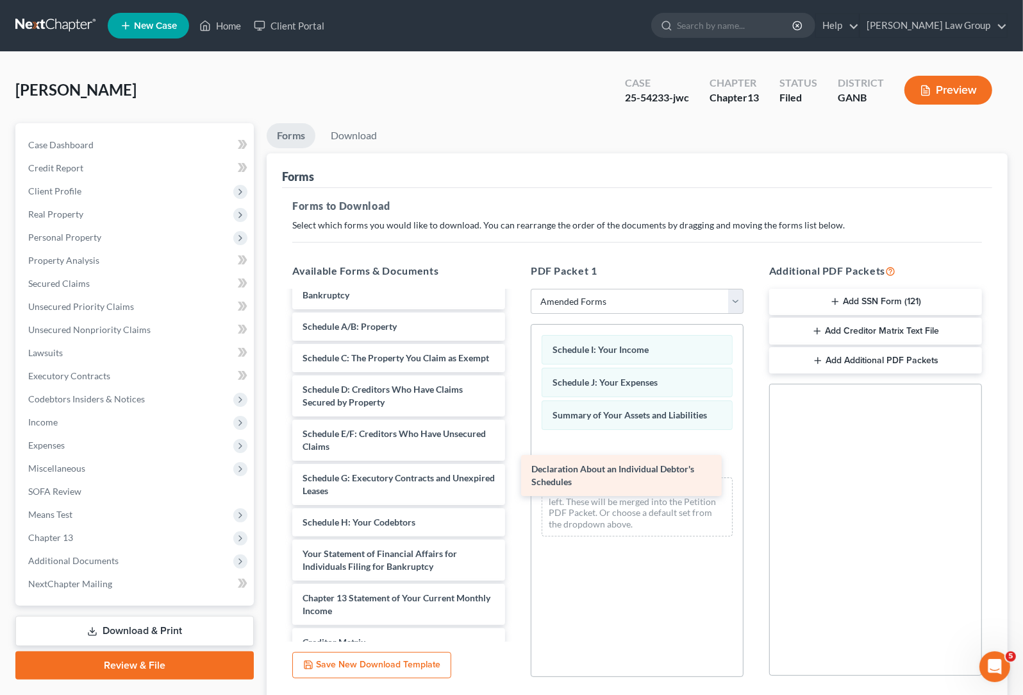
drag, startPoint x: 427, startPoint y: 573, endPoint x: 669, endPoint y: 464, distance: 265.8
click at [516, 464] on div "Declaration About an Individual Debtor's Schedules Voluntary Petition for Indiv…" at bounding box center [398, 515] width 233 height 495
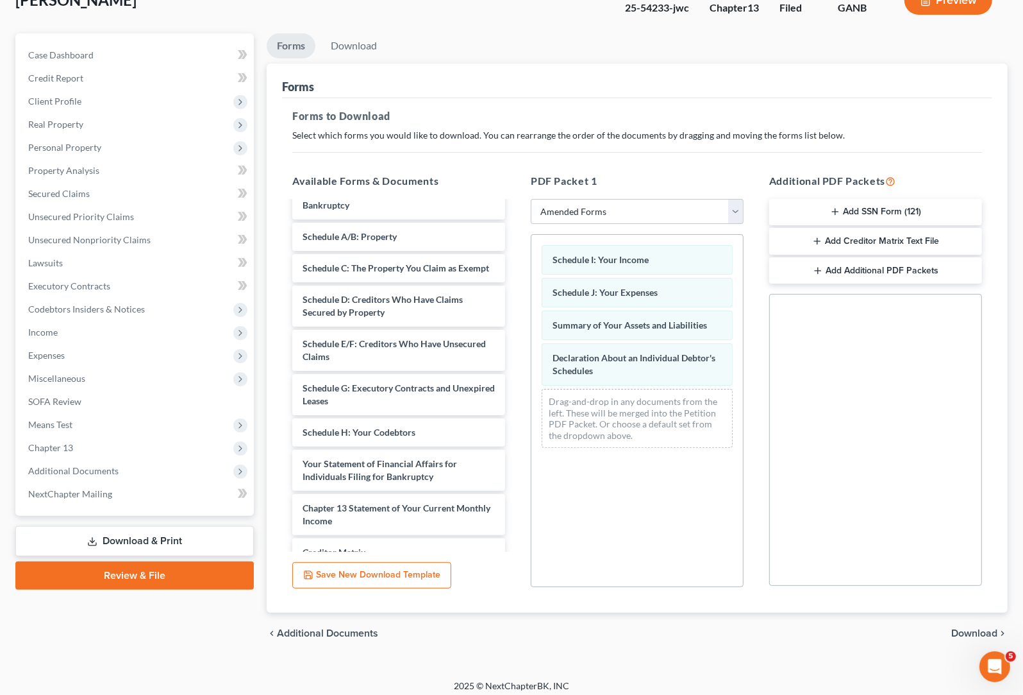
click at [691, 634] on span "Download" at bounding box center [975, 633] width 46 height 10
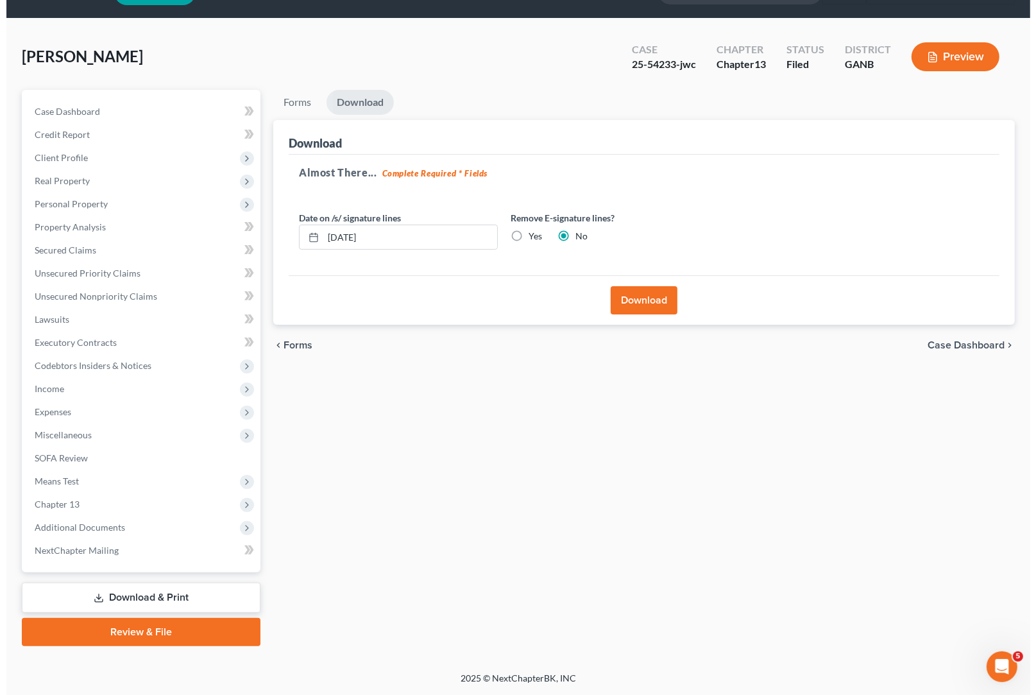
scroll to position [33, 0]
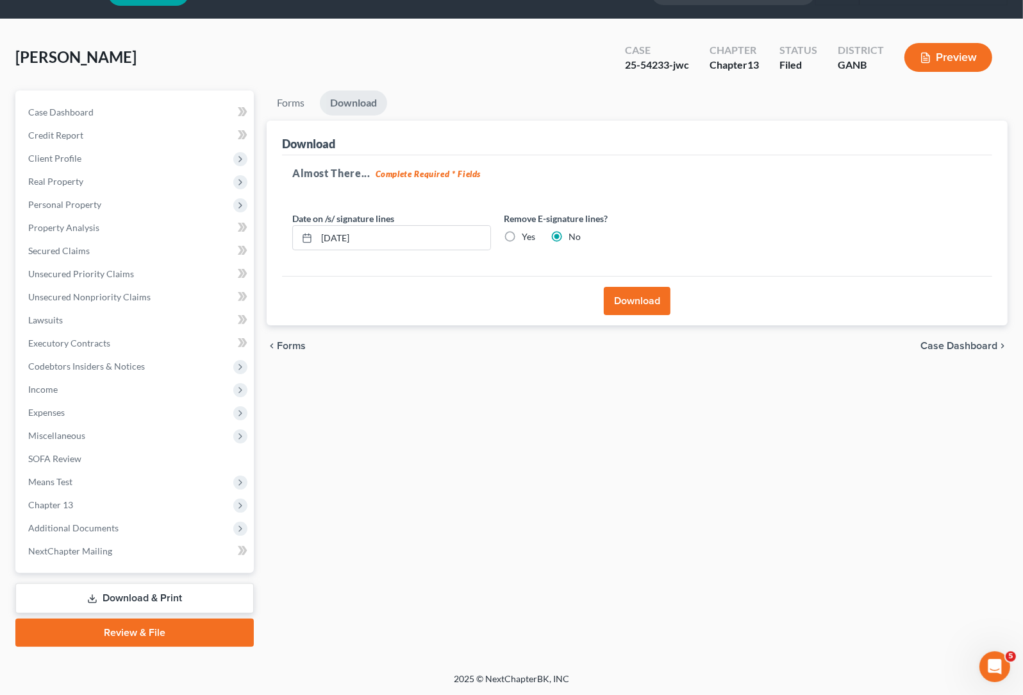
click at [648, 303] on button "Download" at bounding box center [637, 301] width 67 height 28
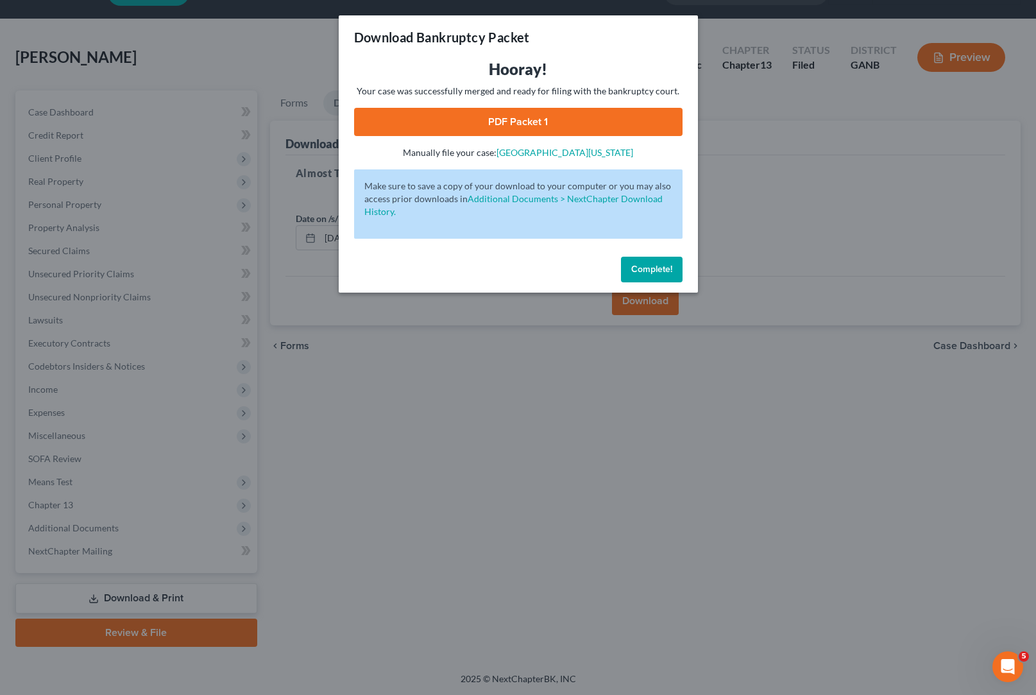
click at [509, 118] on link "PDF Packet 1" at bounding box center [518, 122] width 328 height 28
